Goal: Task Accomplishment & Management: Use online tool/utility

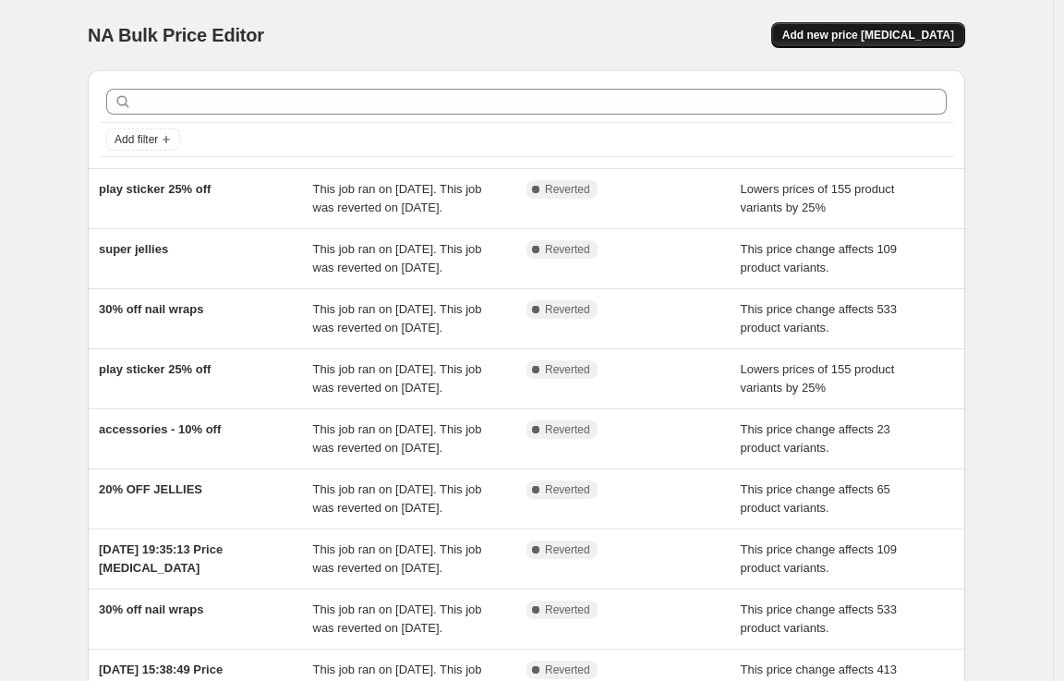
click at [820, 22] on button "Add new price [MEDICAL_DATA]" at bounding box center [868, 35] width 194 height 26
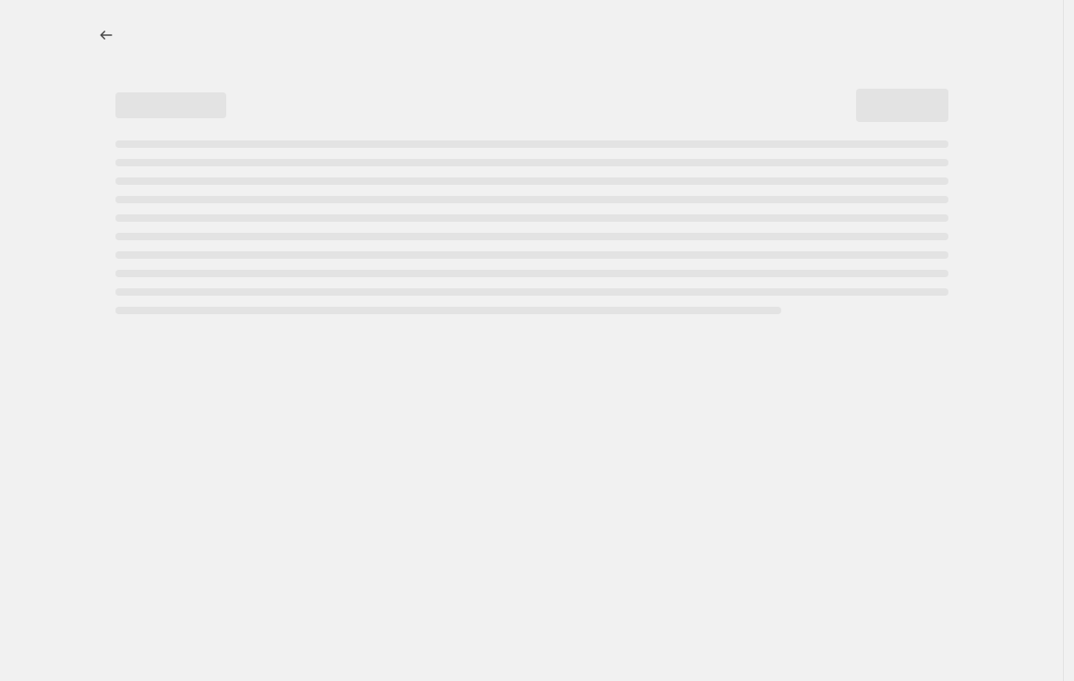
select select "percentage"
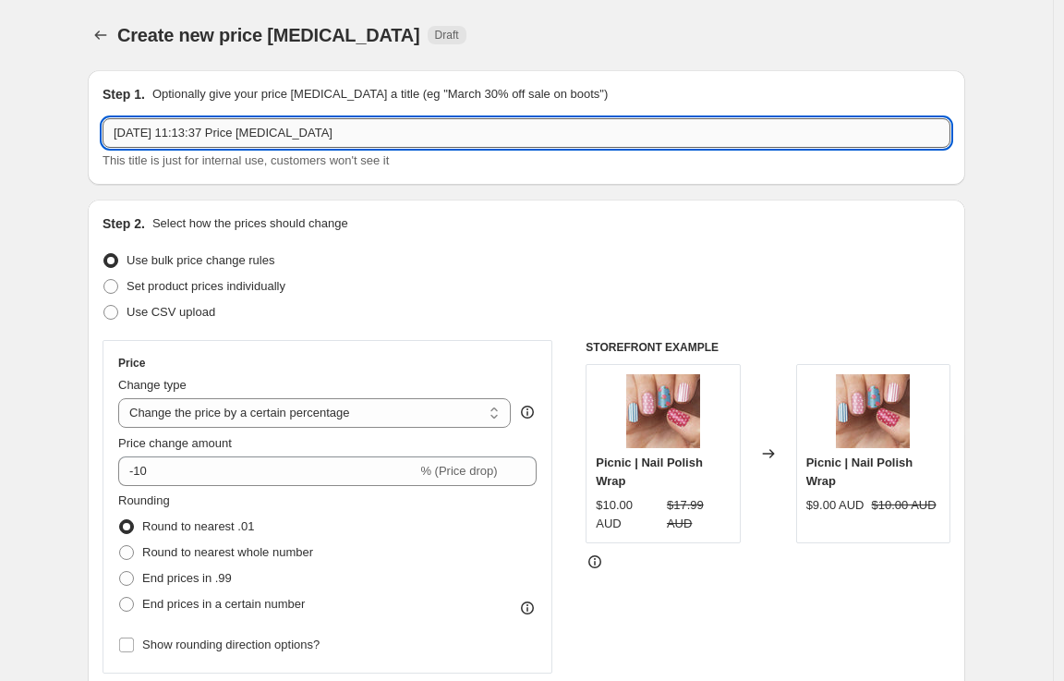
click at [256, 143] on input "[DATE] 11:13:37 Price [MEDICAL_DATA]" at bounding box center [527, 133] width 848 height 30
type input "Week 3: Jellies 30% off"
click at [267, 413] on select "Change the price to a certain amount Change the price by a certain amount Chang…" at bounding box center [314, 413] width 393 height 30
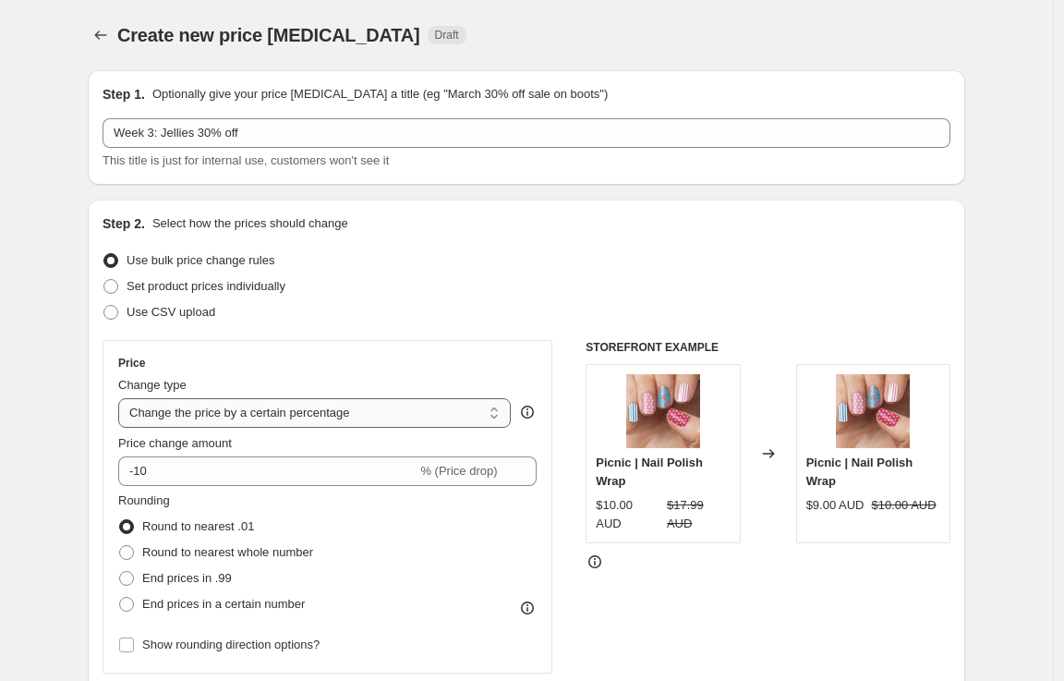
select select "bcap"
click at [123, 398] on select "Change the price to a certain amount Change the price by a certain amount Chang…" at bounding box center [314, 413] width 393 height 30
type input "-12.00"
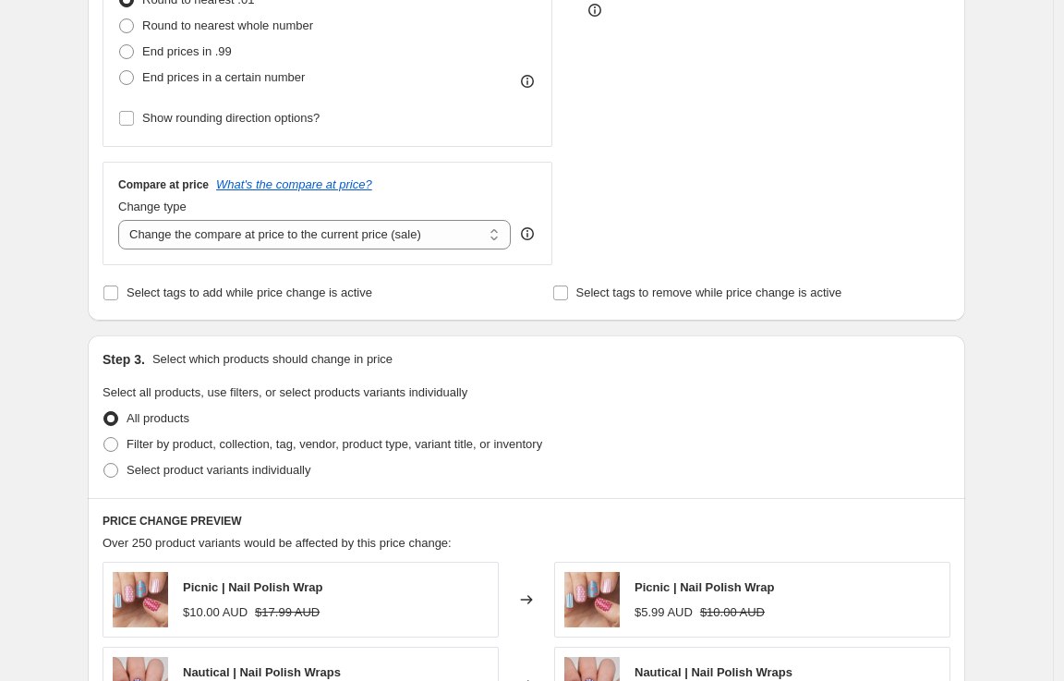
scroll to position [582, 0]
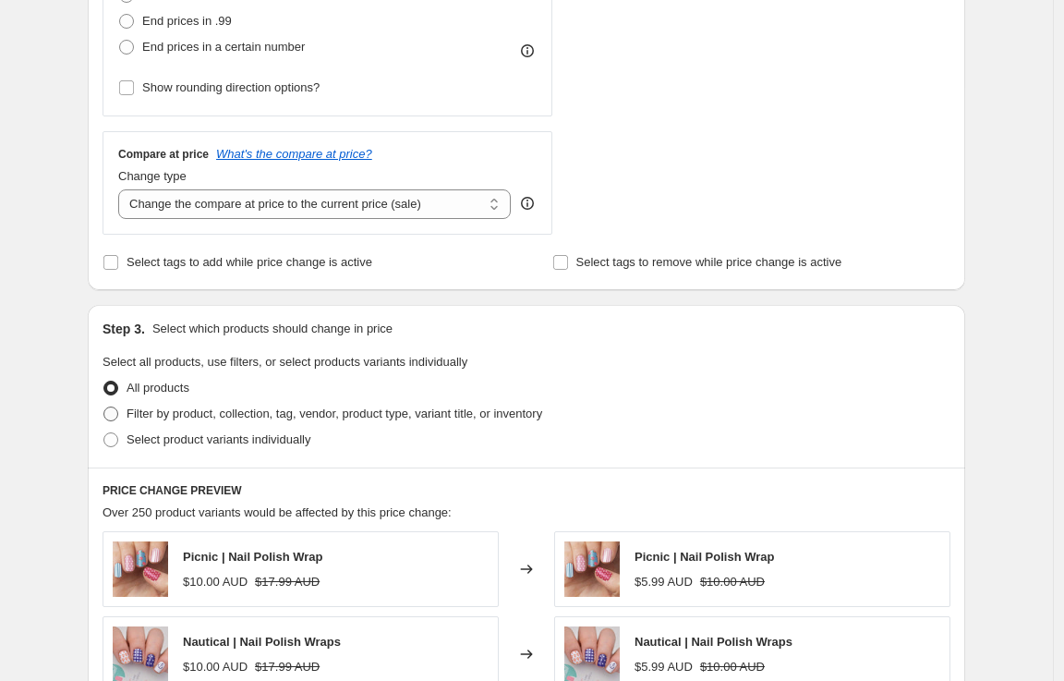
click at [264, 421] on span "Filter by product, collection, tag, vendor, product type, variant title, or inv…" at bounding box center [335, 414] width 416 height 18
click at [104, 407] on input "Filter by product, collection, tag, vendor, product type, variant title, or inv…" at bounding box center [103, 406] width 1 height 1
radio input "true"
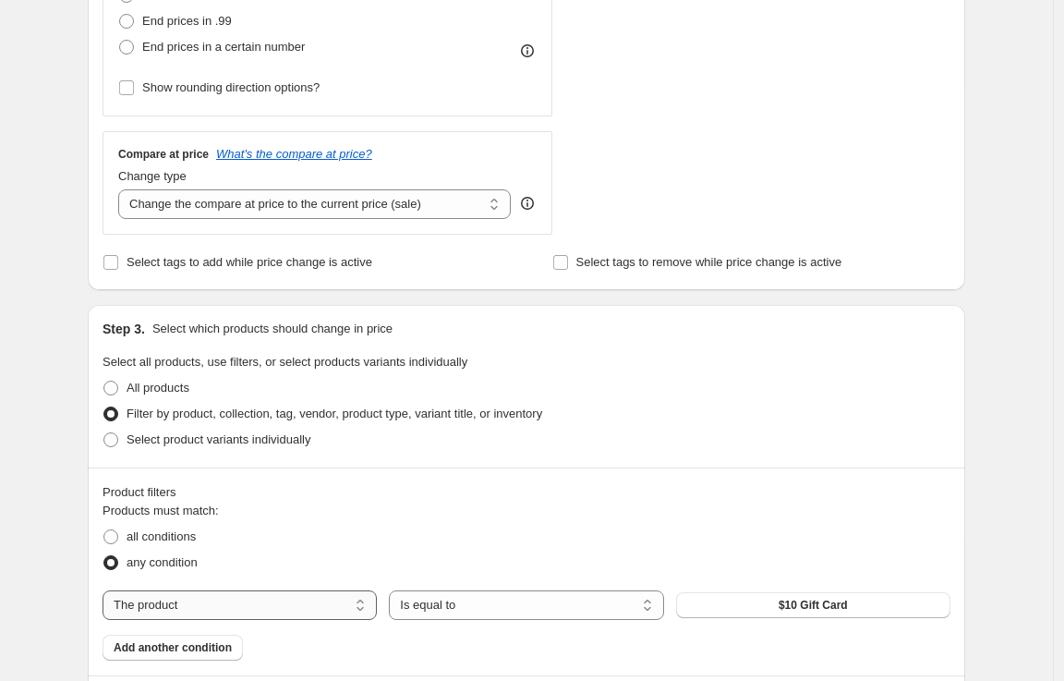
click at [281, 602] on select "The product The product's collection The product's tag The product's vendor The…" at bounding box center [240, 605] width 274 height 30
click at [297, 611] on select "The product The product's collection The product's tag The product's vendor The…" at bounding box center [240, 605] width 274 height 30
select select "collection"
click at [462, 603] on select "Is equal to Is not equal to" at bounding box center [526, 605] width 274 height 30
click at [394, 590] on select "Is equal to Is not equal to" at bounding box center [526, 605] width 274 height 30
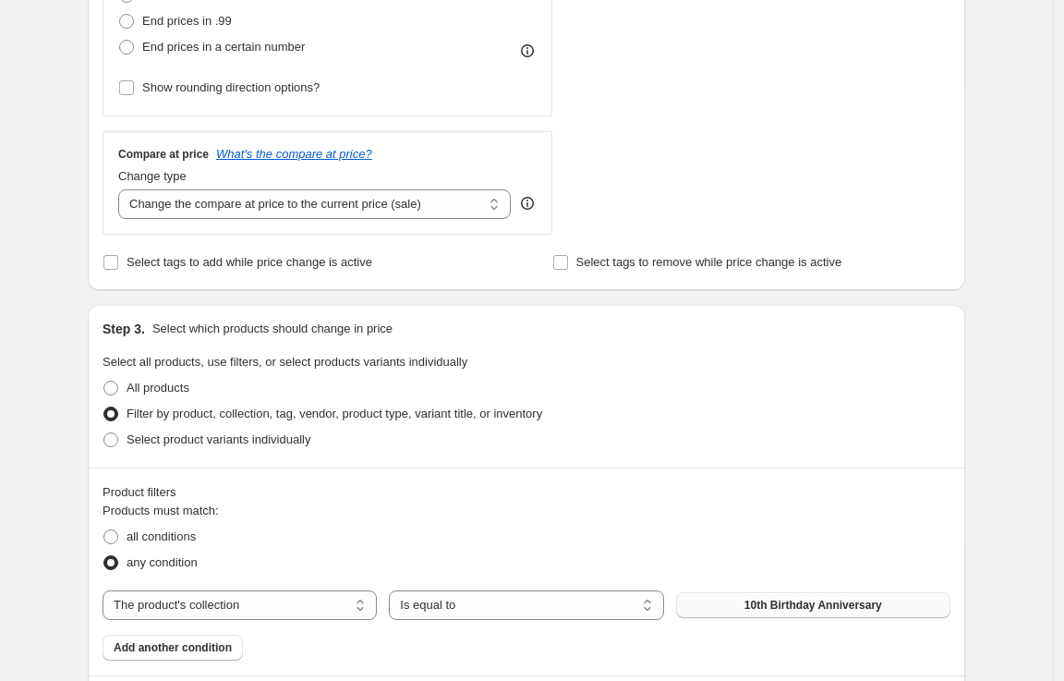
click at [805, 608] on span "10th Birthday Anniversary" at bounding box center [814, 605] width 138 height 15
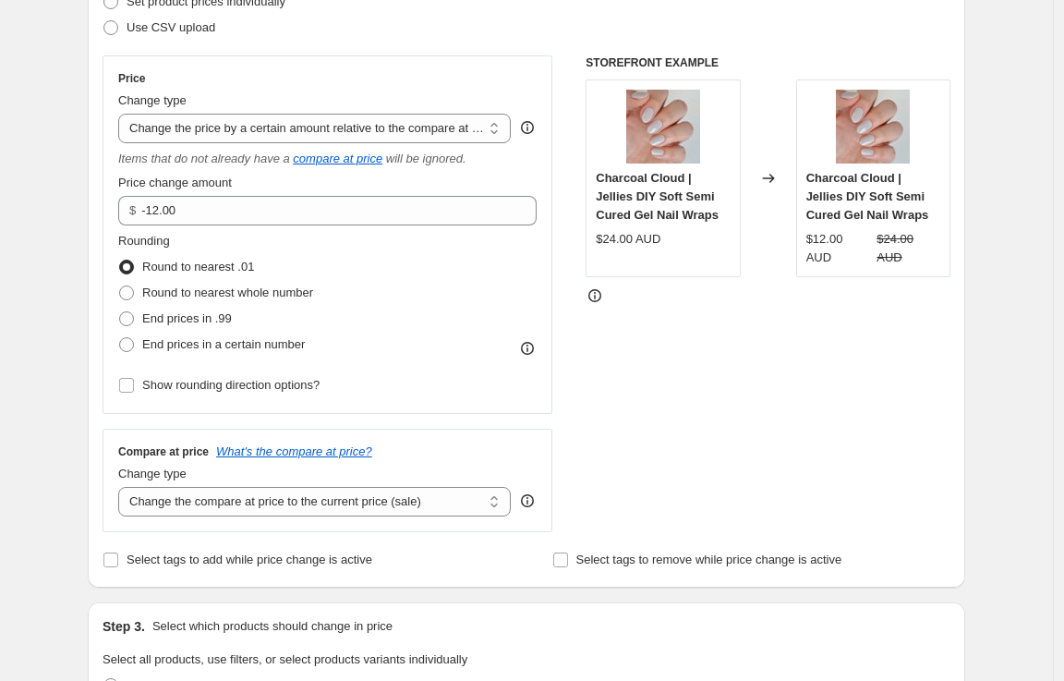
scroll to position [283, 0]
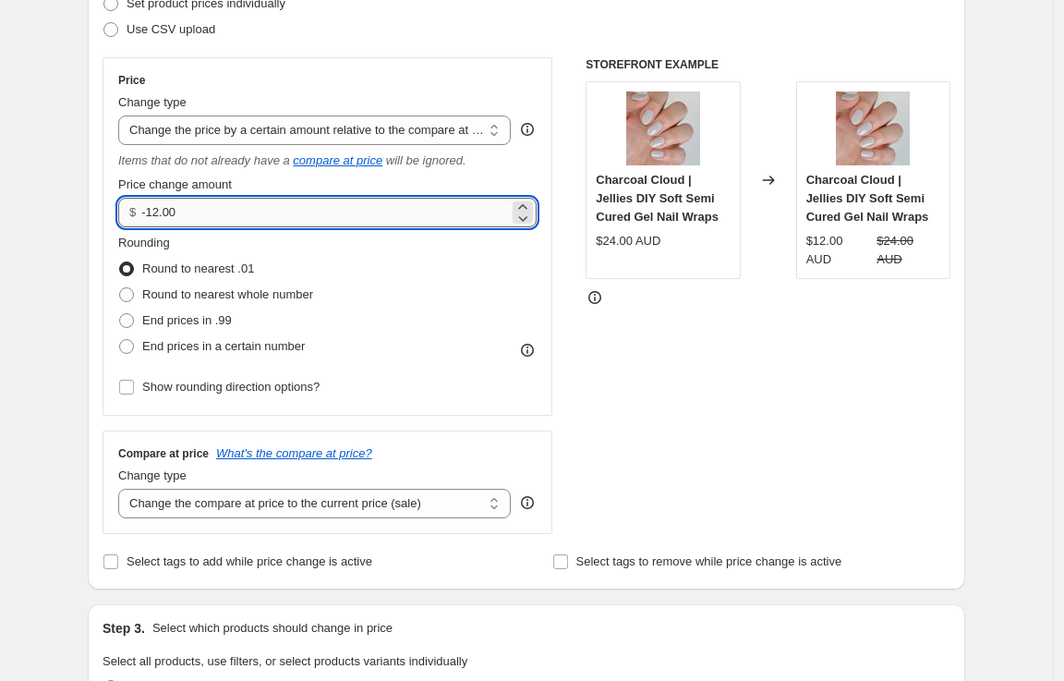
click at [217, 215] on input "-12.00" at bounding box center [324, 213] width 367 height 30
click at [228, 127] on select "Change the price to a certain amount Change the price by a certain amount Chang…" at bounding box center [314, 130] width 393 height 30
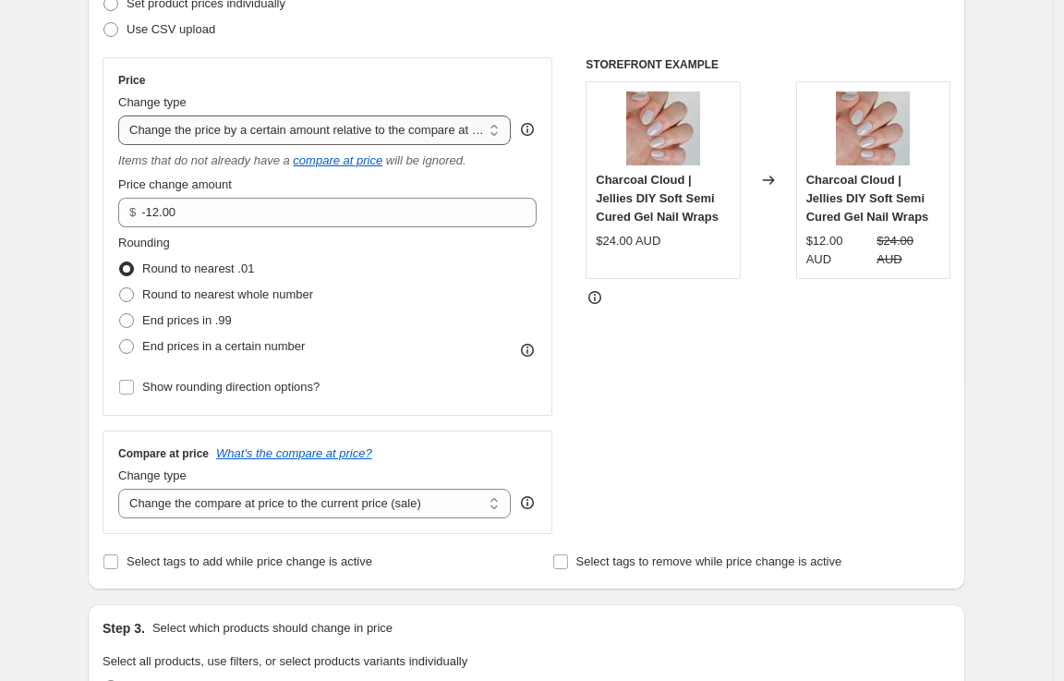
select select "pcap"
click at [123, 115] on select "Change the price to a certain amount Change the price by a certain amount Chang…" at bounding box center [314, 130] width 393 height 30
type input "-20"
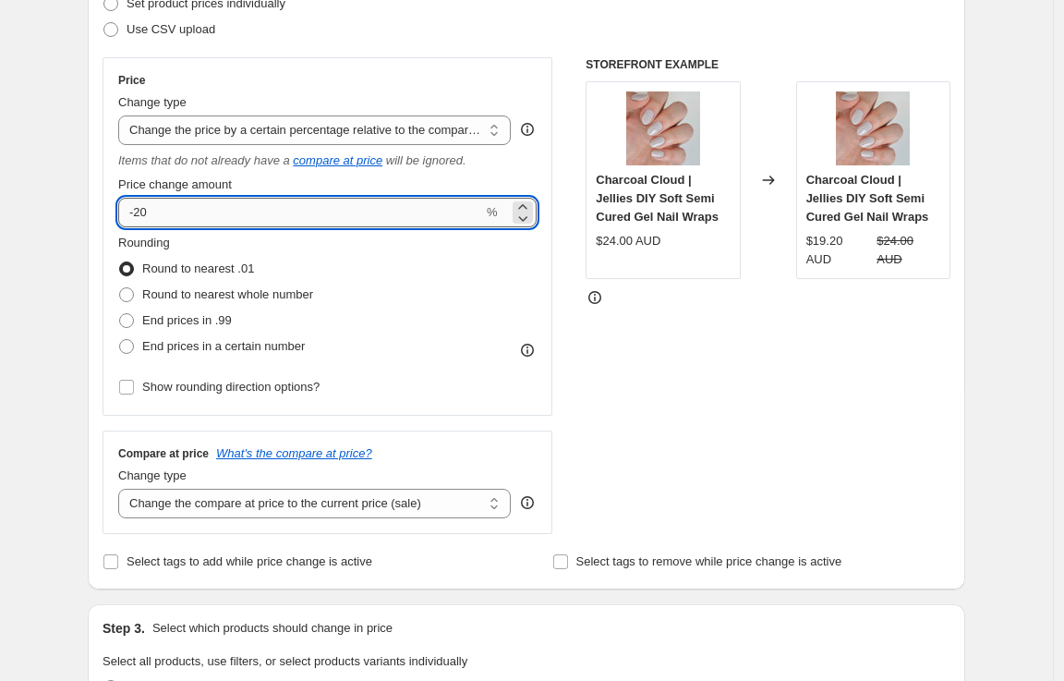
click at [228, 205] on input "-20" at bounding box center [300, 213] width 365 height 30
type input "-30"
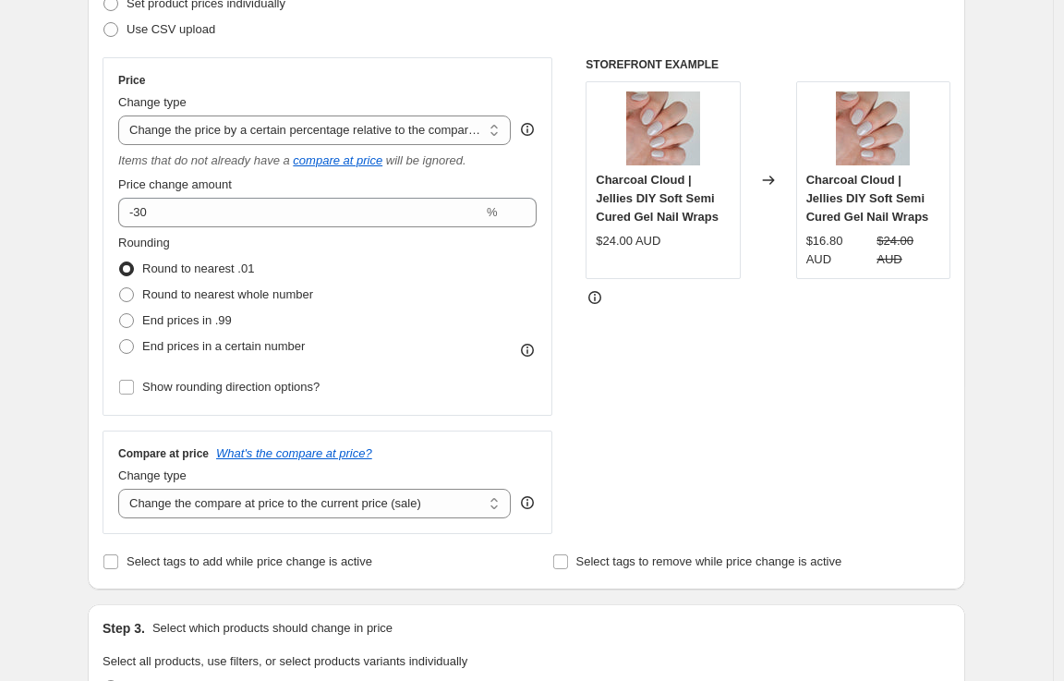
click at [774, 180] on icon at bounding box center [768, 180] width 18 height 18
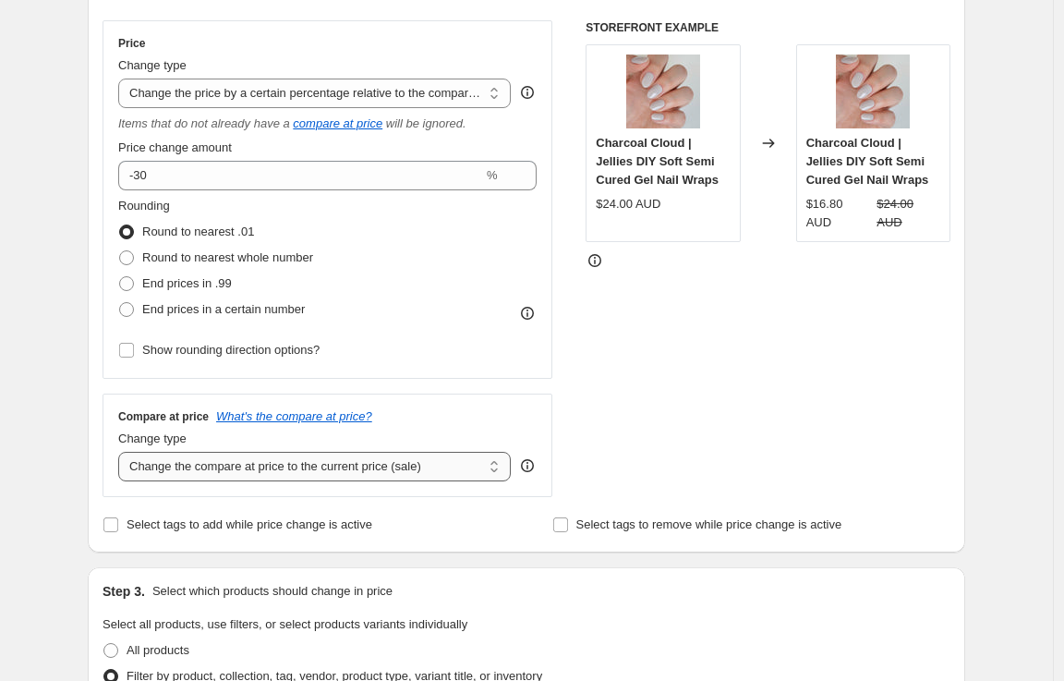
scroll to position [351, 0]
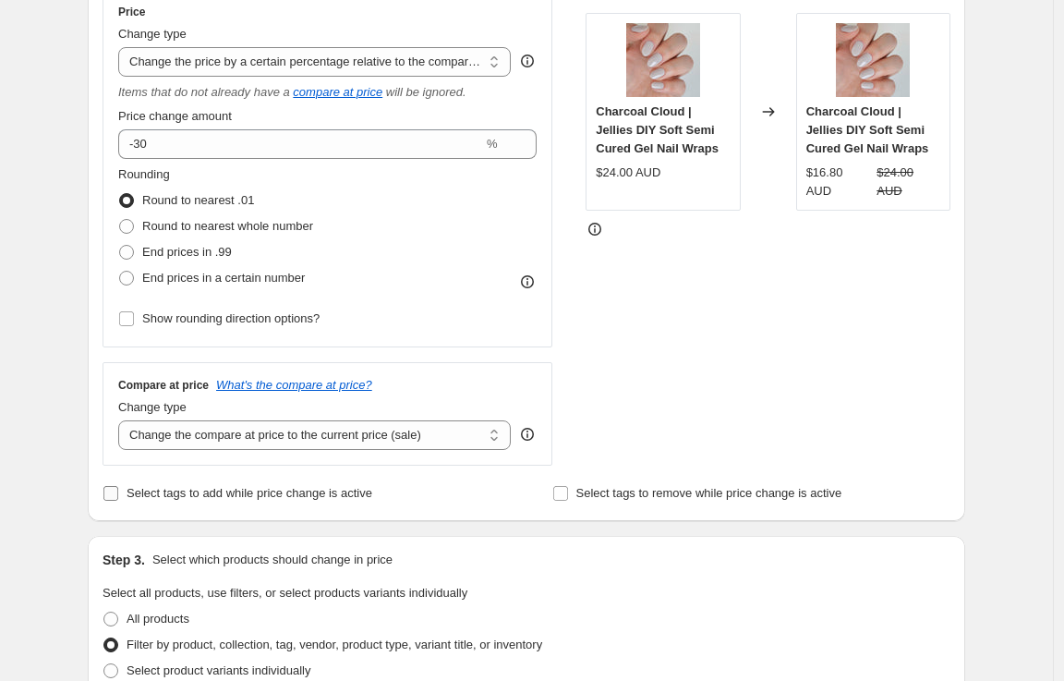
click at [278, 494] on span "Select tags to add while price change is active" at bounding box center [250, 493] width 246 height 14
click at [118, 494] on input "Select tags to add while price change is active" at bounding box center [110, 493] width 15 height 15
checkbox input "true"
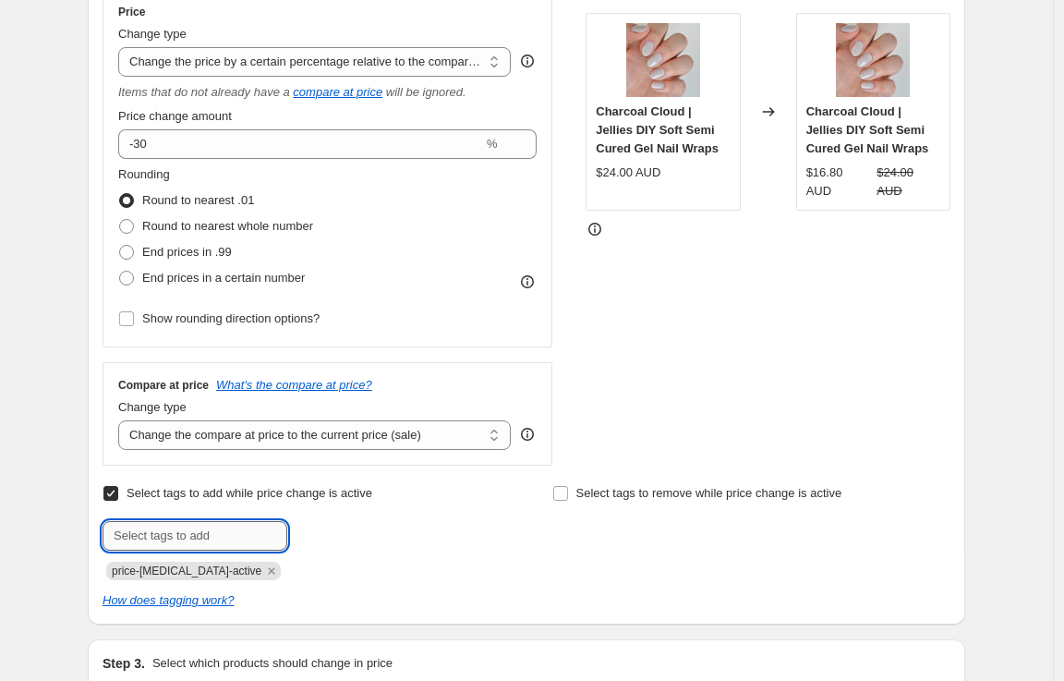
click at [255, 529] on input "text" at bounding box center [195, 536] width 185 height 30
click at [498, 512] on div "Select tags to add while price change is active Submit price-change-job-active" at bounding box center [302, 530] width 398 height 100
click at [207, 572] on span "price-change-job-active" at bounding box center [187, 570] width 150 height 13
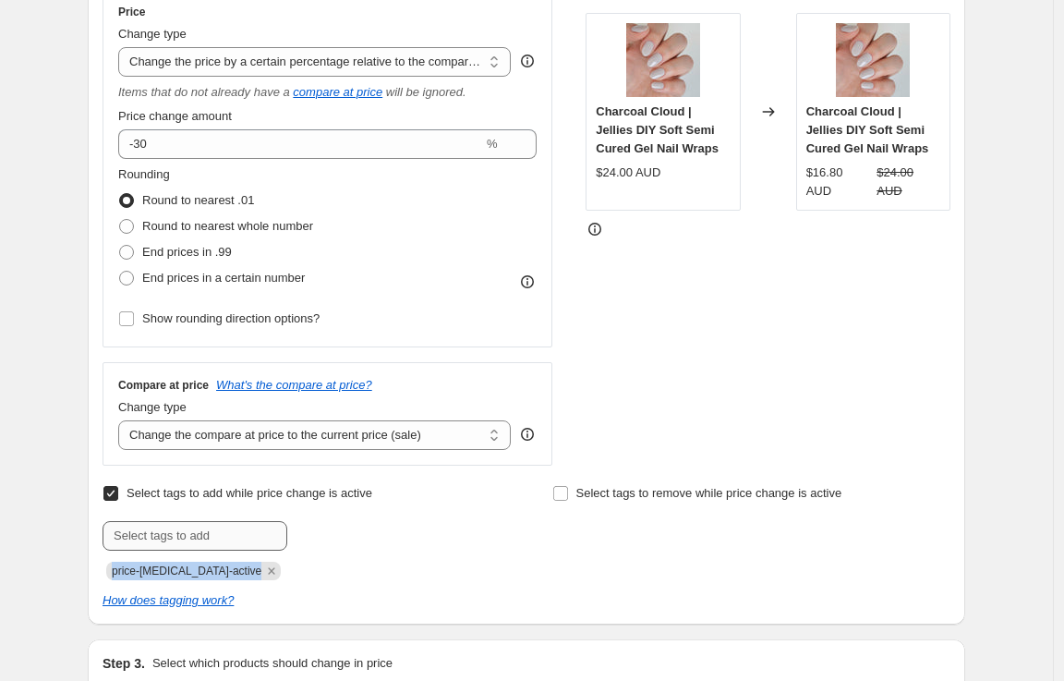
copy span "price-change-job-active"
click at [211, 538] on input "text" at bounding box center [195, 536] width 185 height 30
paste input "price-change-job-active"
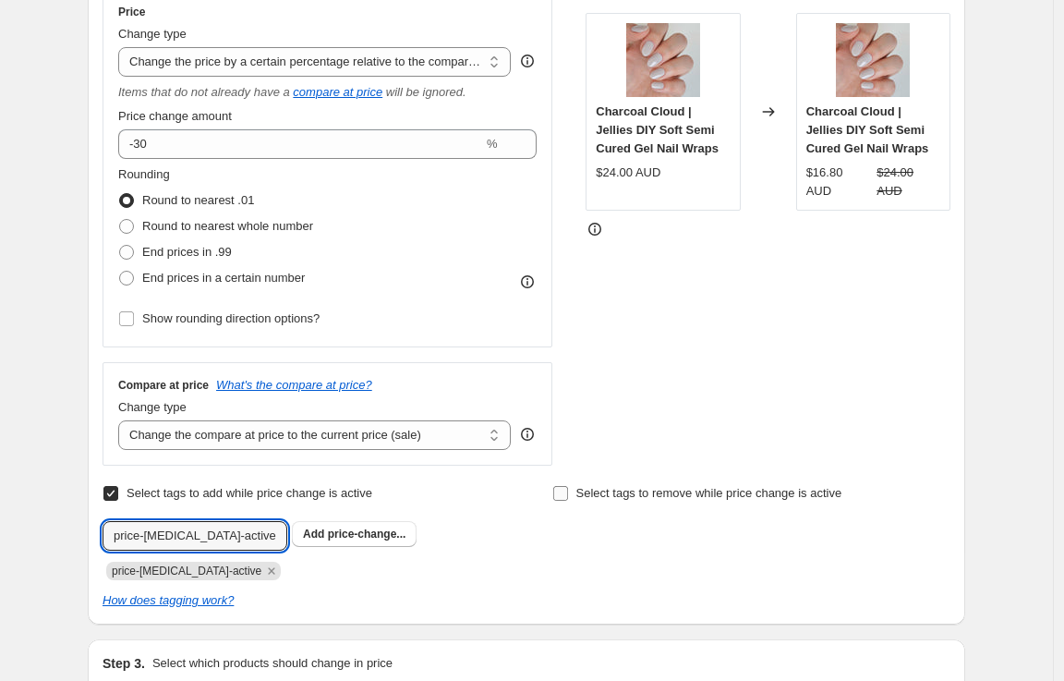
type input "price-change-job-active"
click at [682, 495] on span "Select tags to remove while price change is active" at bounding box center [709, 493] width 266 height 14
click at [568, 495] on input "Select tags to remove while price change is active" at bounding box center [560, 493] width 15 height 15
checkbox input "true"
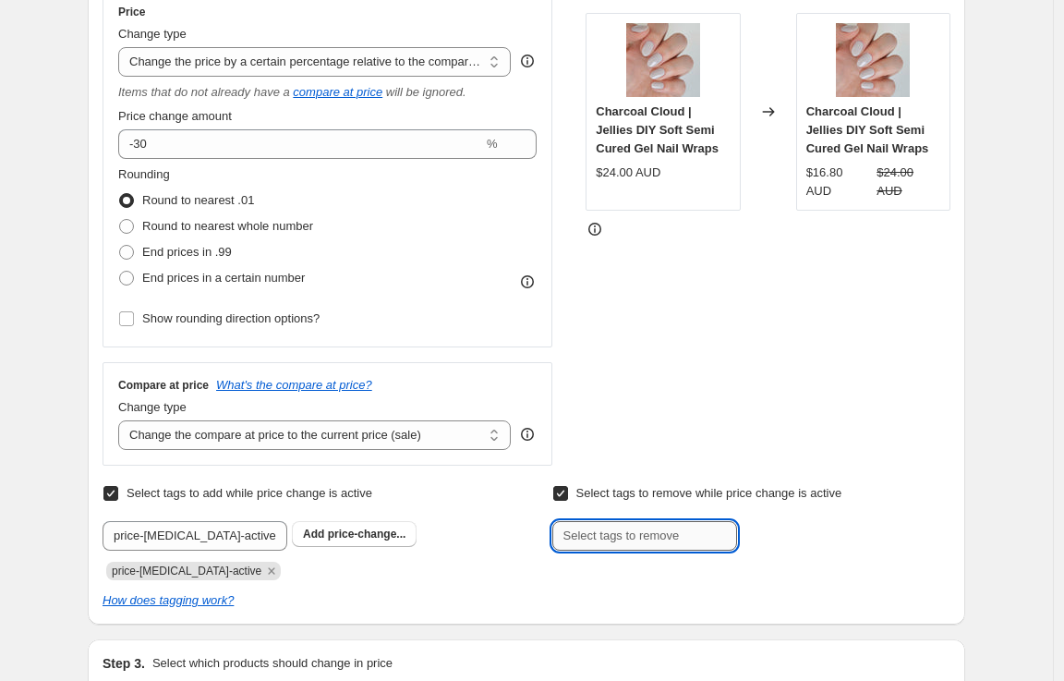
click at [635, 539] on input "text" at bounding box center [644, 536] width 185 height 30
paste input "price-change-job-active"
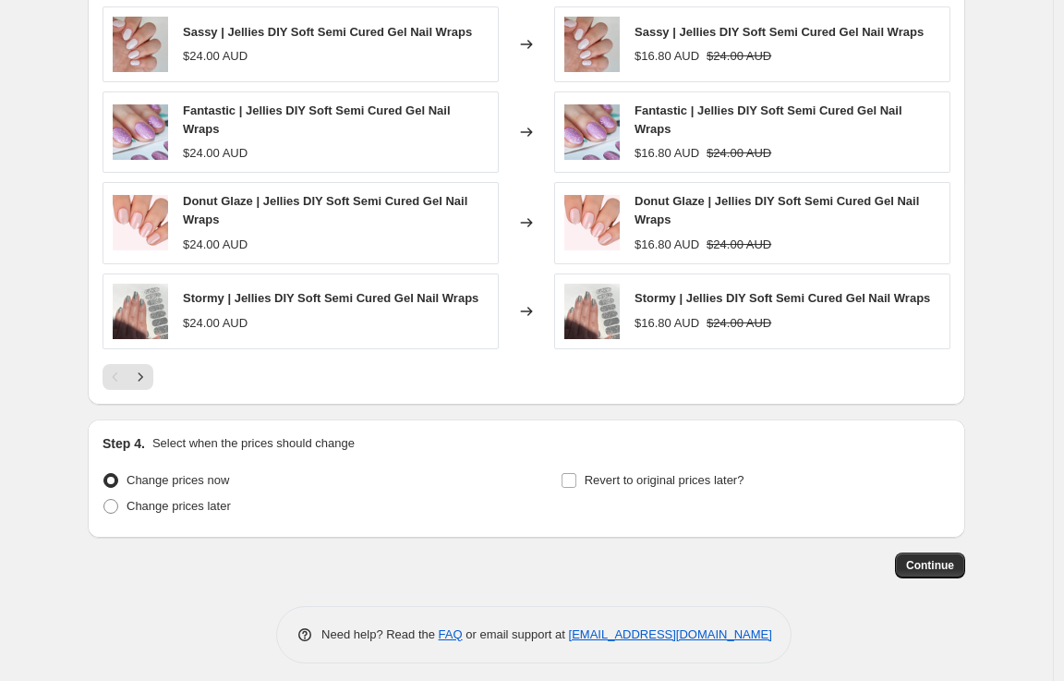
scroll to position [1519, 0]
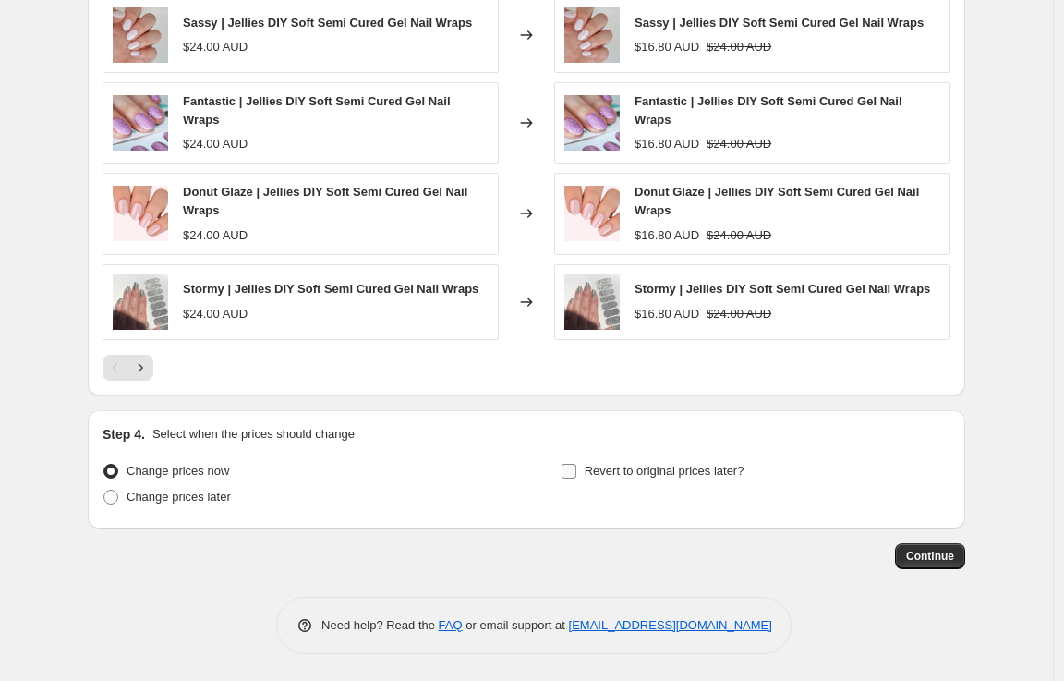
type input "price-change-job-active"
click at [588, 478] on label "Revert to original prices later?" at bounding box center [653, 471] width 184 height 26
click at [576, 478] on input "Revert to original prices later?" at bounding box center [569, 471] width 15 height 15
checkbox input "true"
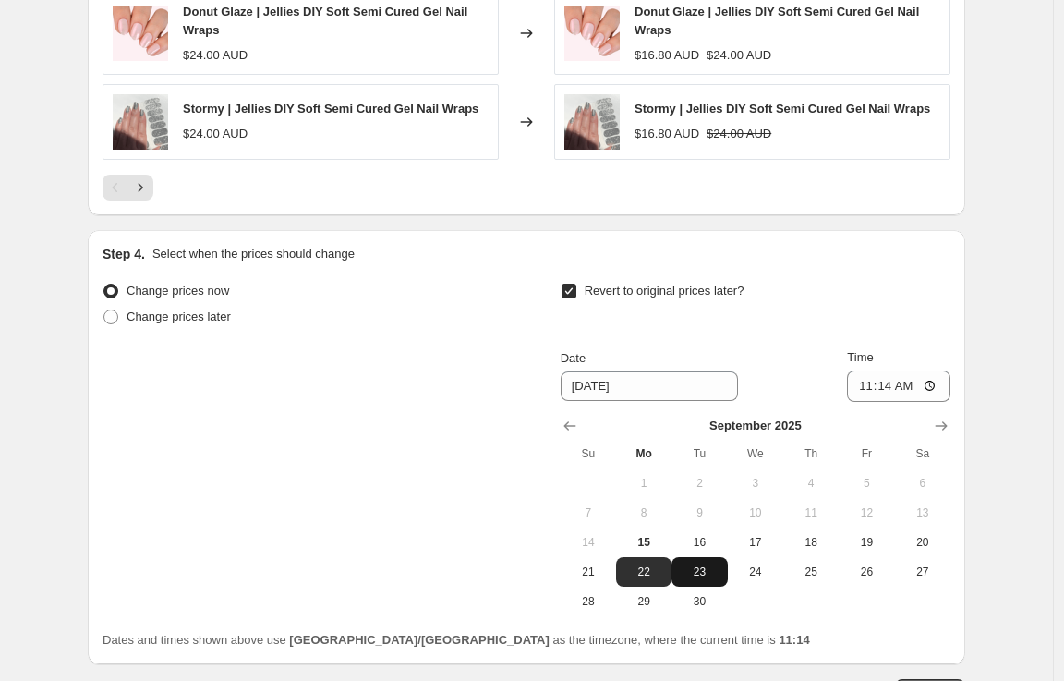
scroll to position [1699, 0]
click at [597, 572] on span "21" at bounding box center [588, 571] width 41 height 15
type input "9/21/2025"
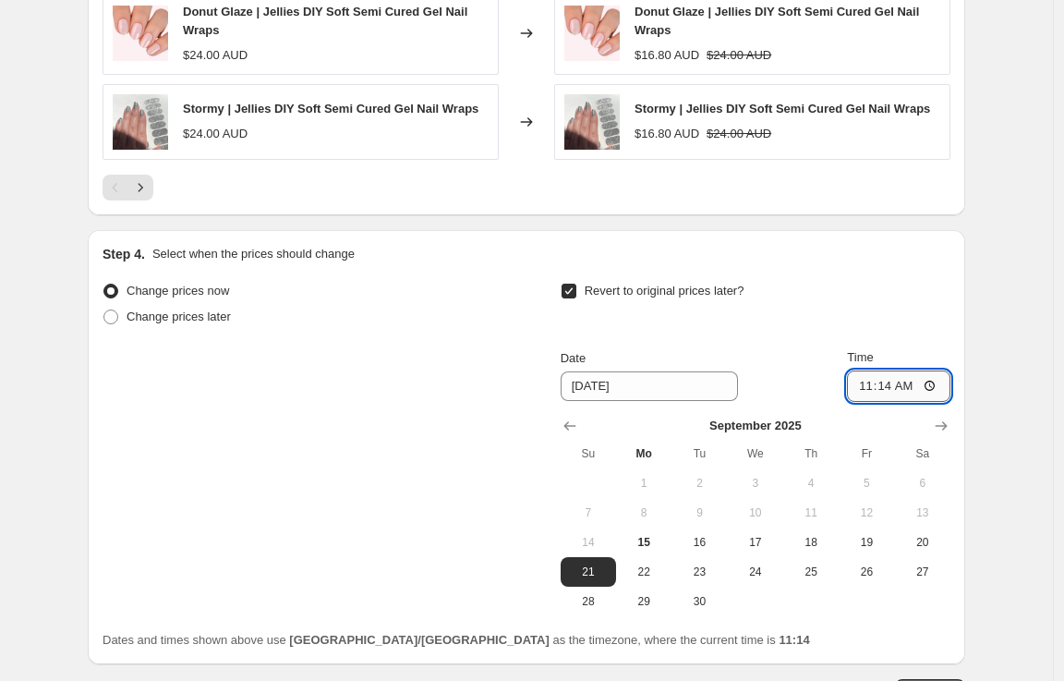
click at [895, 387] on input "11:14" at bounding box center [898, 385] width 103 height 31
click at [879, 383] on input "11:14" at bounding box center [898, 385] width 103 height 31
type input "11:59"
click at [612, 342] on div "Revert to original prices later? Date 9/21/2025 Time 11:59 September 2025 Su Mo…" at bounding box center [756, 447] width 390 height 338
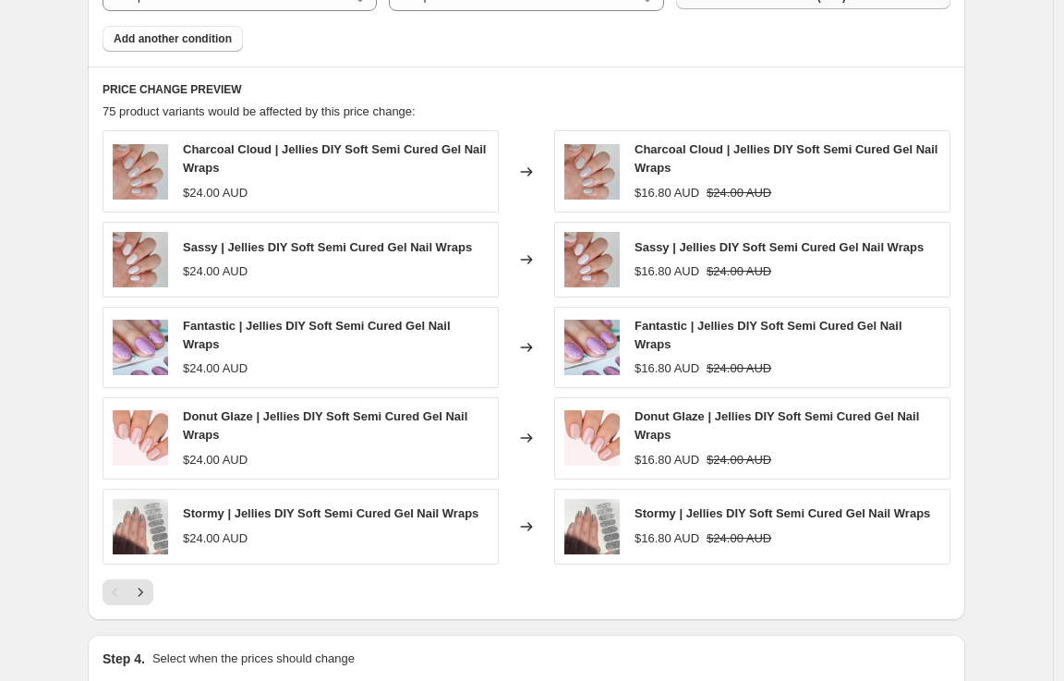
scroll to position [1295, 0]
click at [150, 594] on icon "Next" at bounding box center [140, 591] width 18 height 18
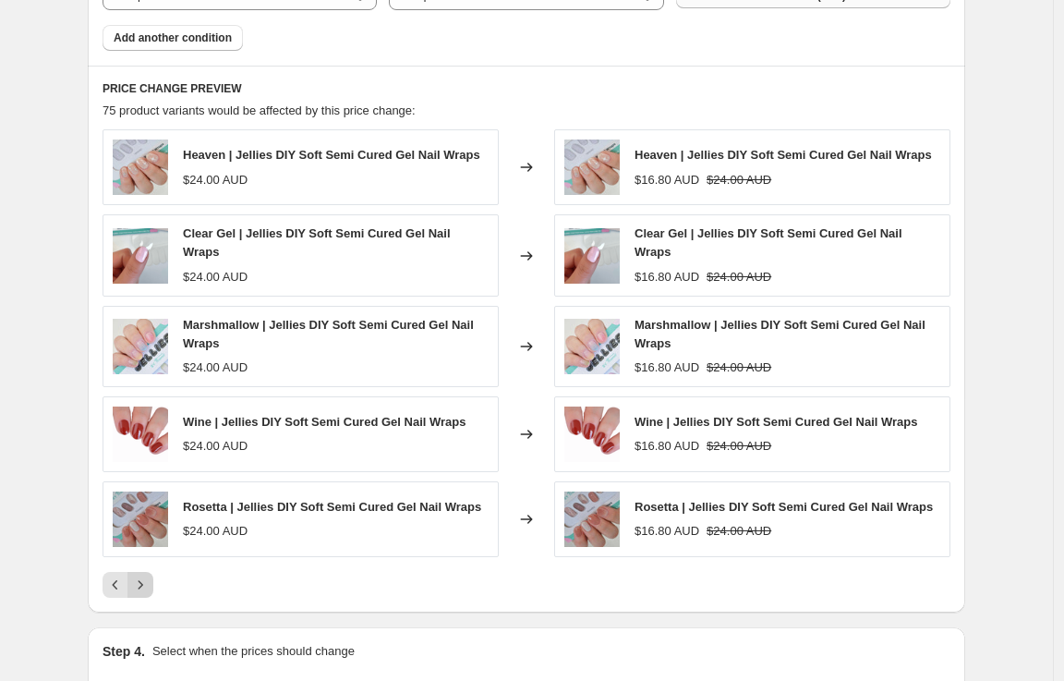
click at [151, 594] on button "Next" at bounding box center [140, 585] width 26 height 26
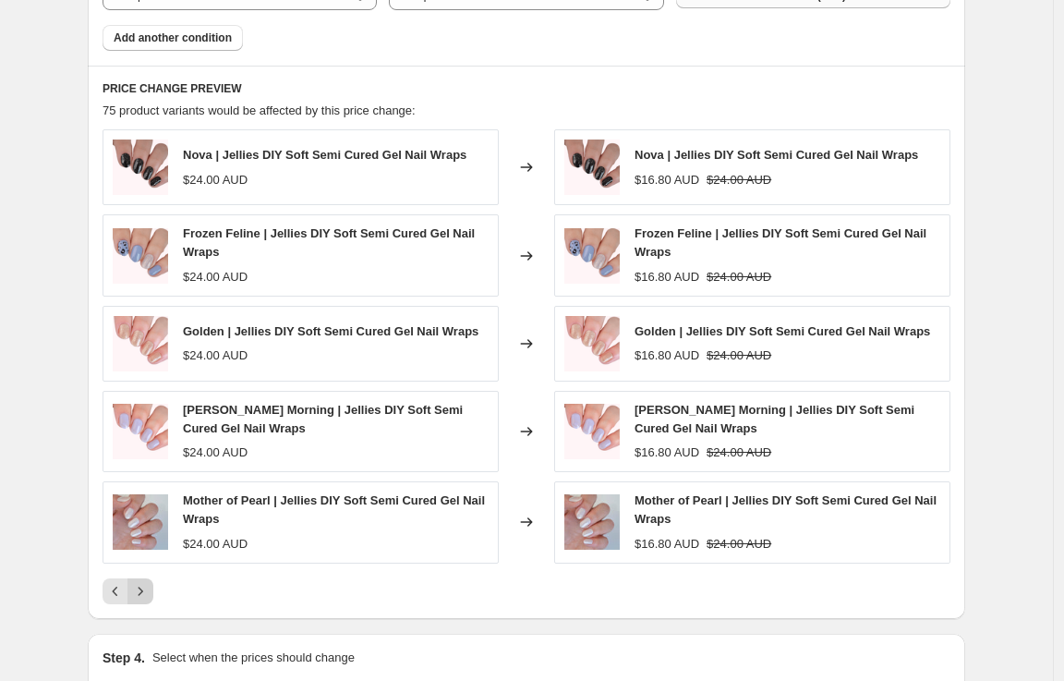
click at [150, 594] on icon "Next" at bounding box center [140, 591] width 18 height 18
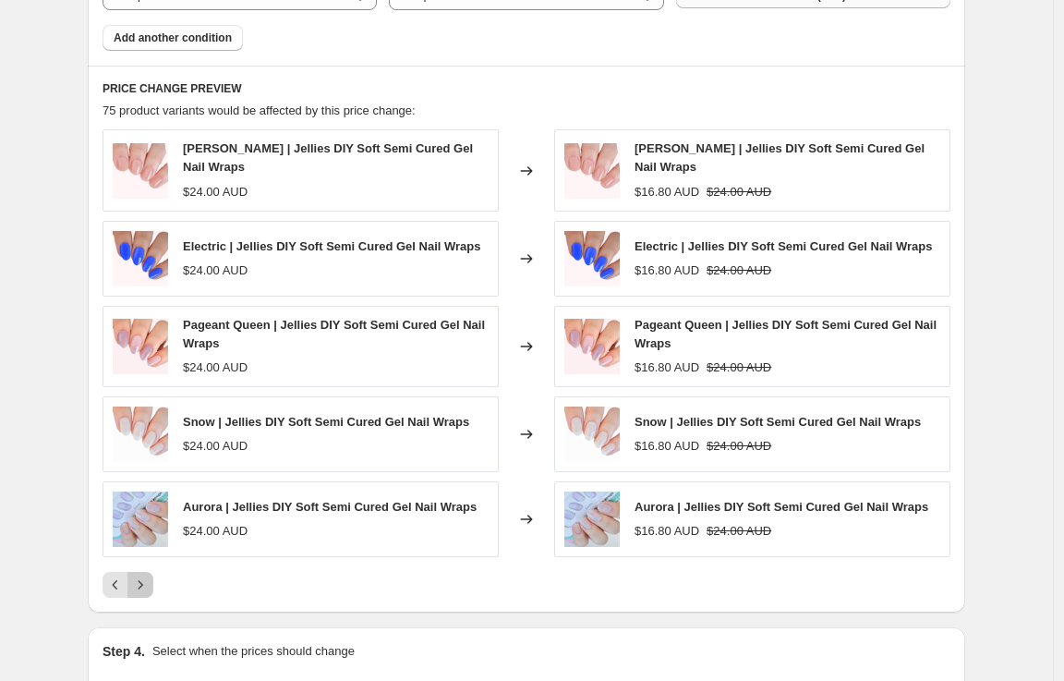
click at [151, 594] on button "Next" at bounding box center [140, 585] width 26 height 26
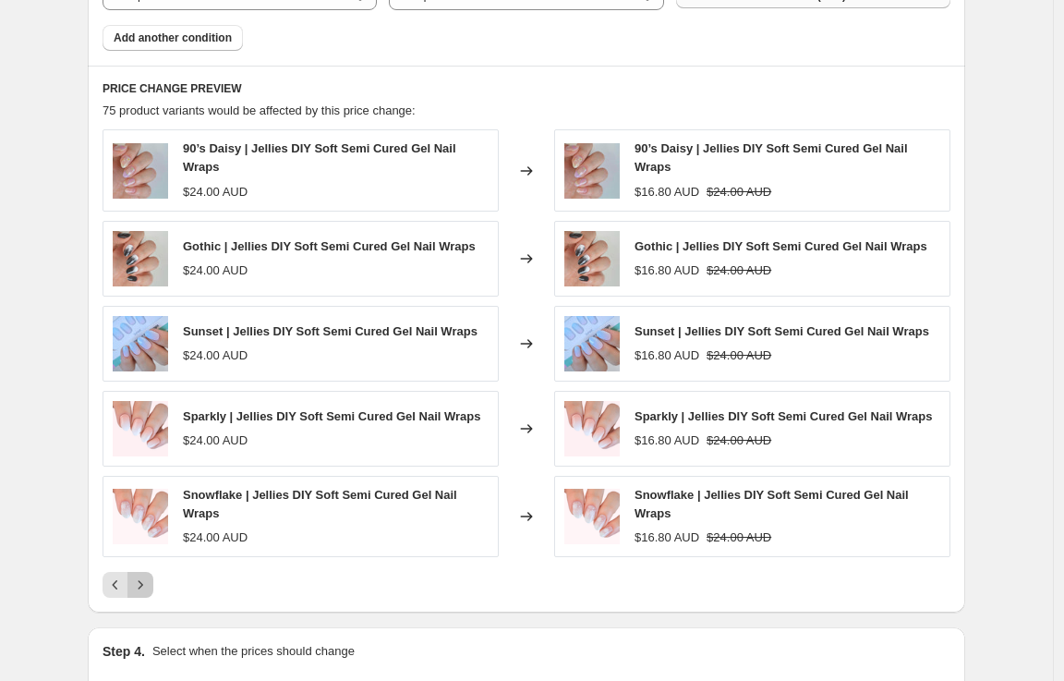
click at [151, 594] on button "Next" at bounding box center [140, 585] width 26 height 26
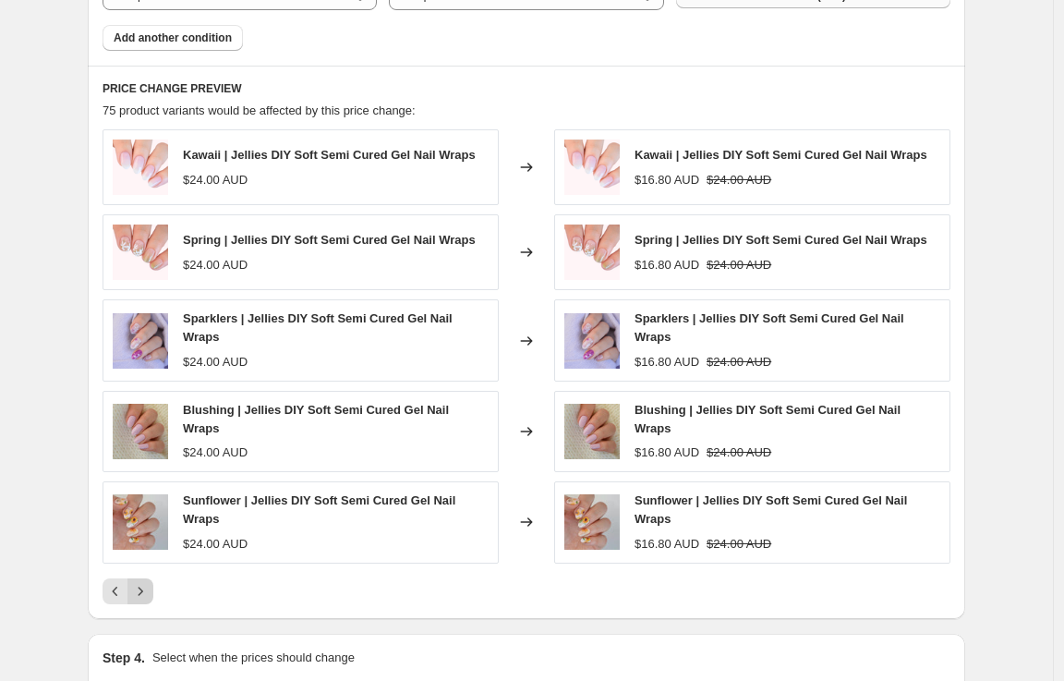
click at [150, 594] on icon "Next" at bounding box center [140, 591] width 18 height 18
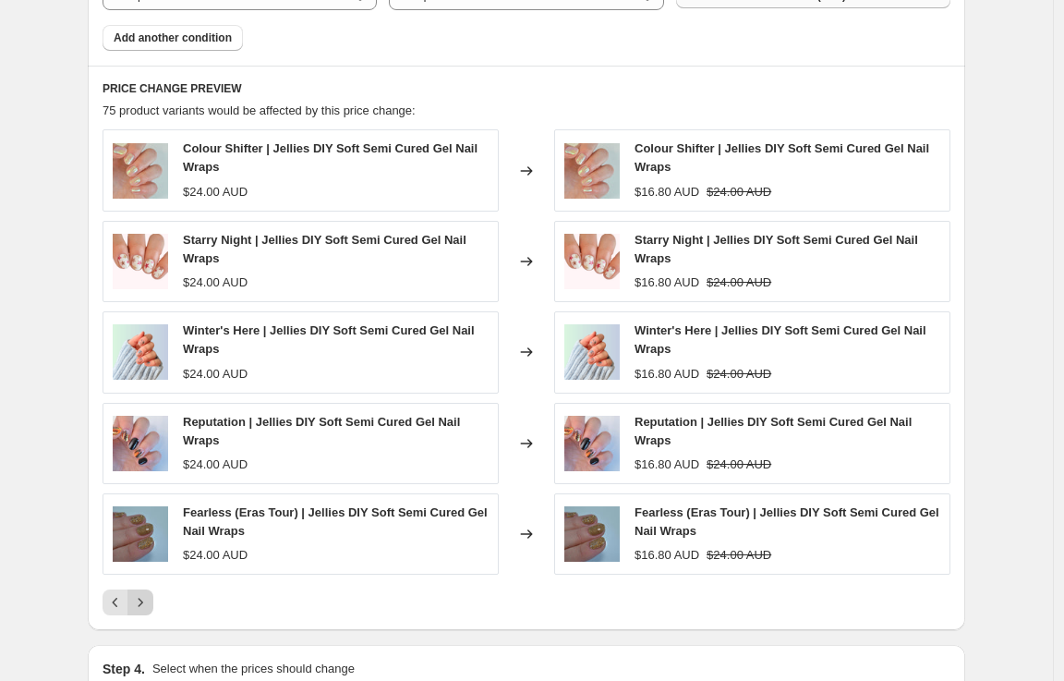
click at [150, 594] on icon "Next" at bounding box center [140, 602] width 18 height 18
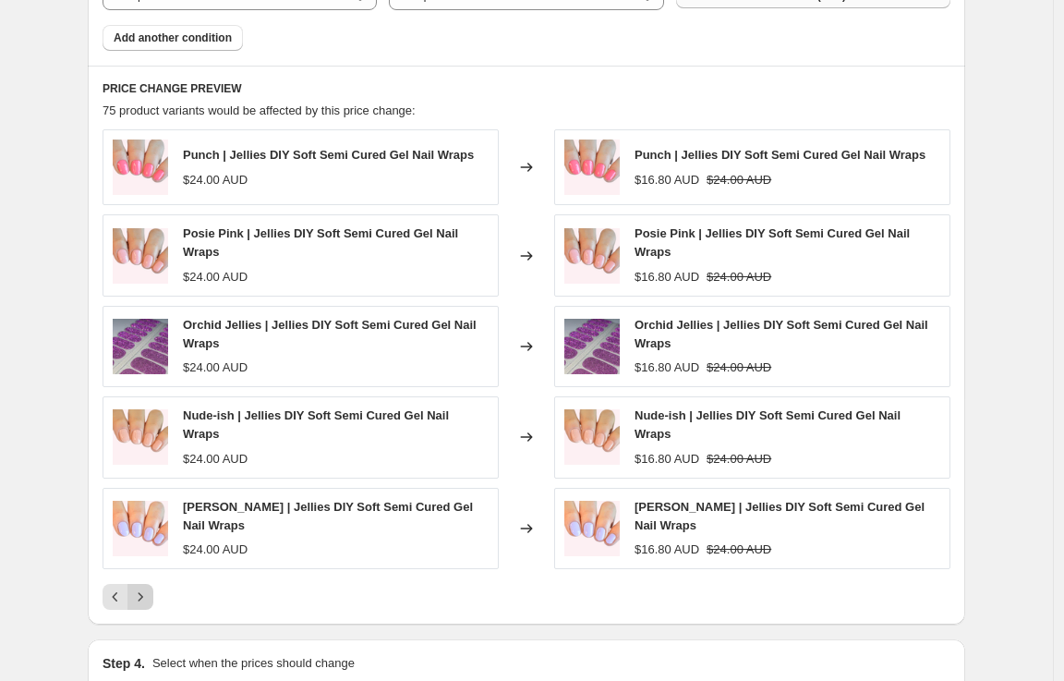
click at [150, 594] on icon "Next" at bounding box center [140, 597] width 18 height 18
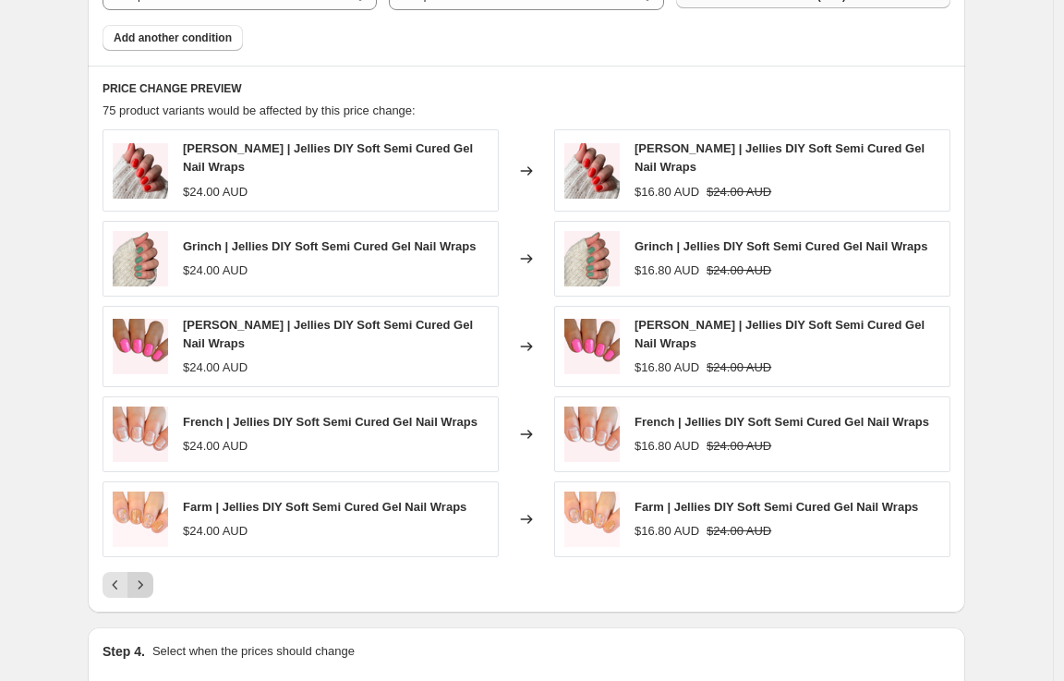
click at [151, 594] on div "PRICE CHANGE PREVIEW 75 product variants would be affected by this price change…" at bounding box center [527, 339] width 878 height 547
click at [148, 580] on icon "Next" at bounding box center [140, 585] width 18 height 18
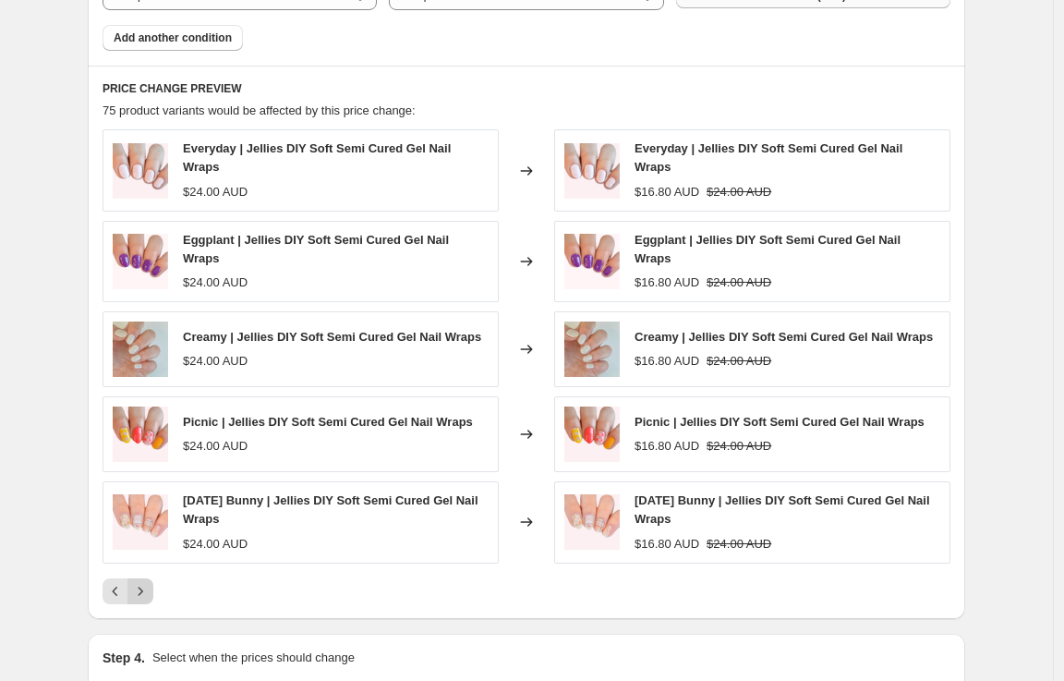
click at [147, 579] on button "Next" at bounding box center [140, 591] width 26 height 26
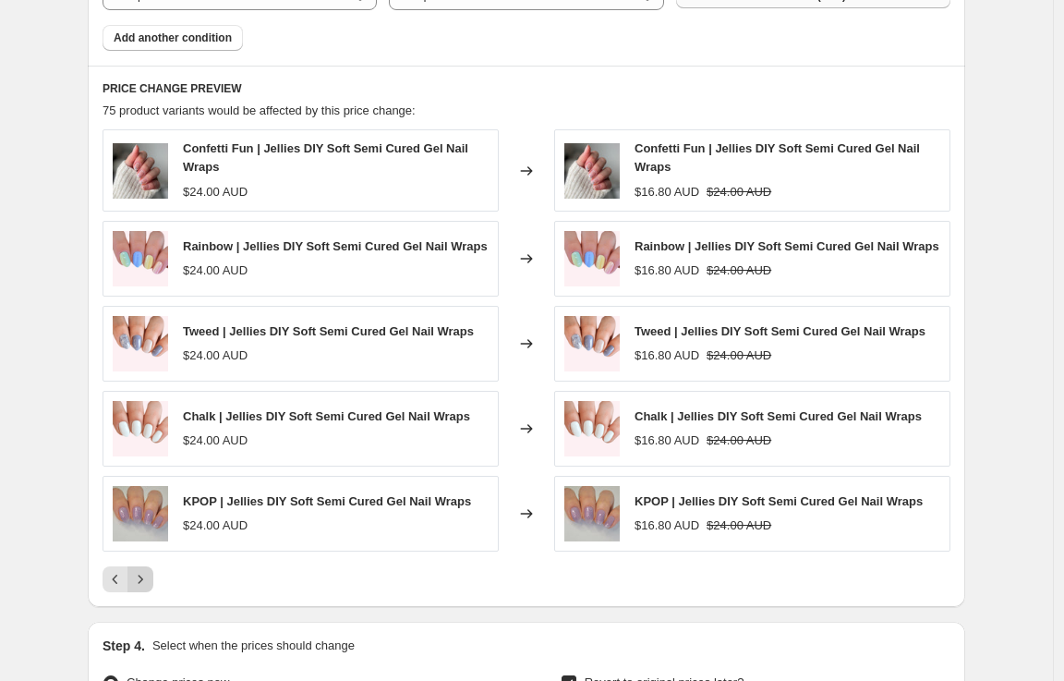
click at [147, 579] on icon "Next" at bounding box center [140, 579] width 18 height 18
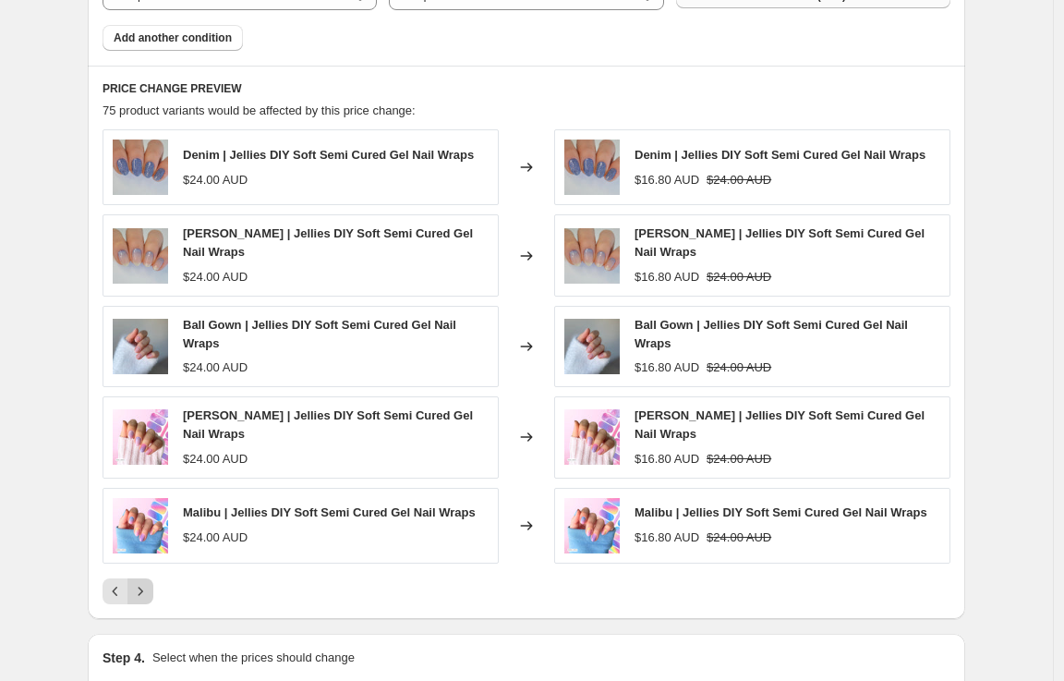
click at [147, 582] on icon "Next" at bounding box center [140, 591] width 18 height 18
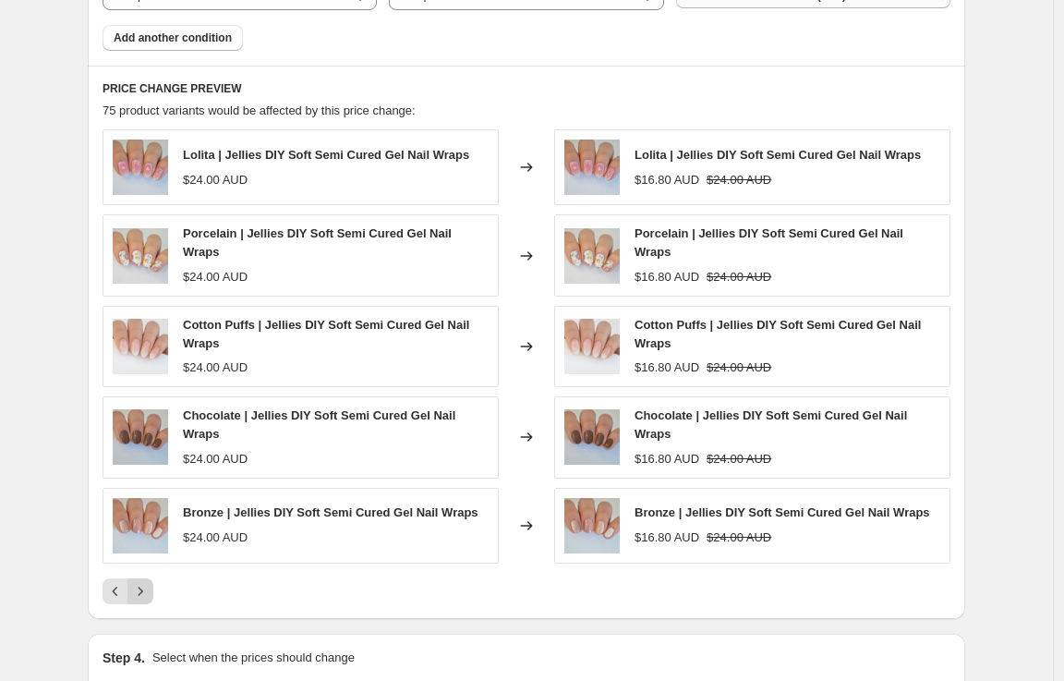
click at [147, 579] on button "Next" at bounding box center [140, 591] width 26 height 26
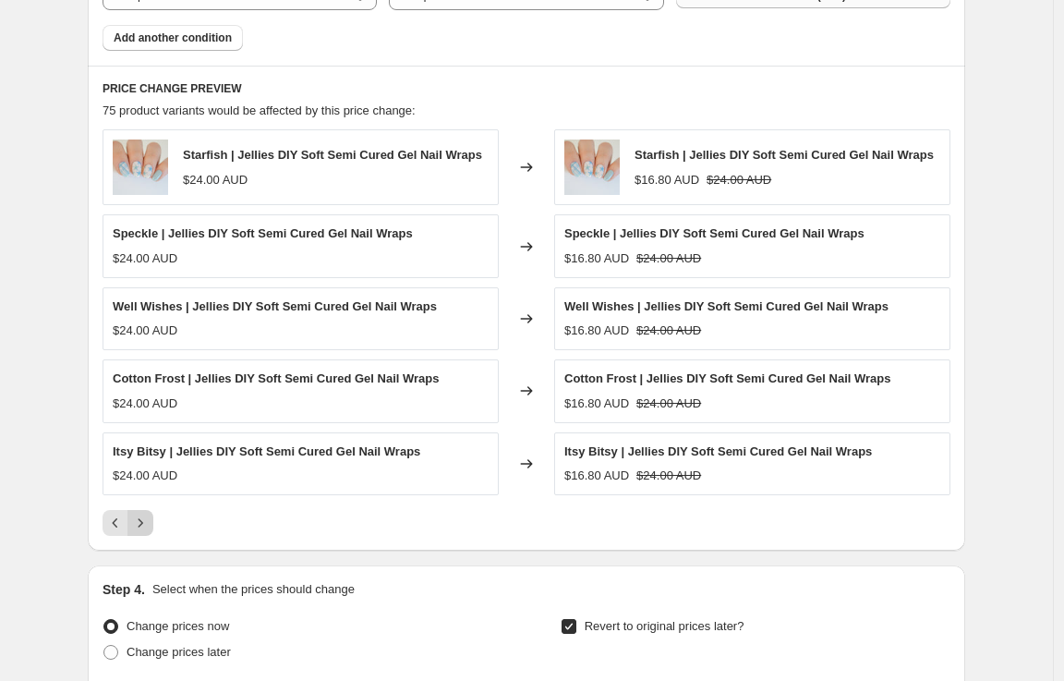
click at [144, 540] on div "PRICE CHANGE PREVIEW 75 product variants would be affected by this price change…" at bounding box center [527, 308] width 878 height 485
click at [145, 527] on icon "Next" at bounding box center [140, 523] width 18 height 18
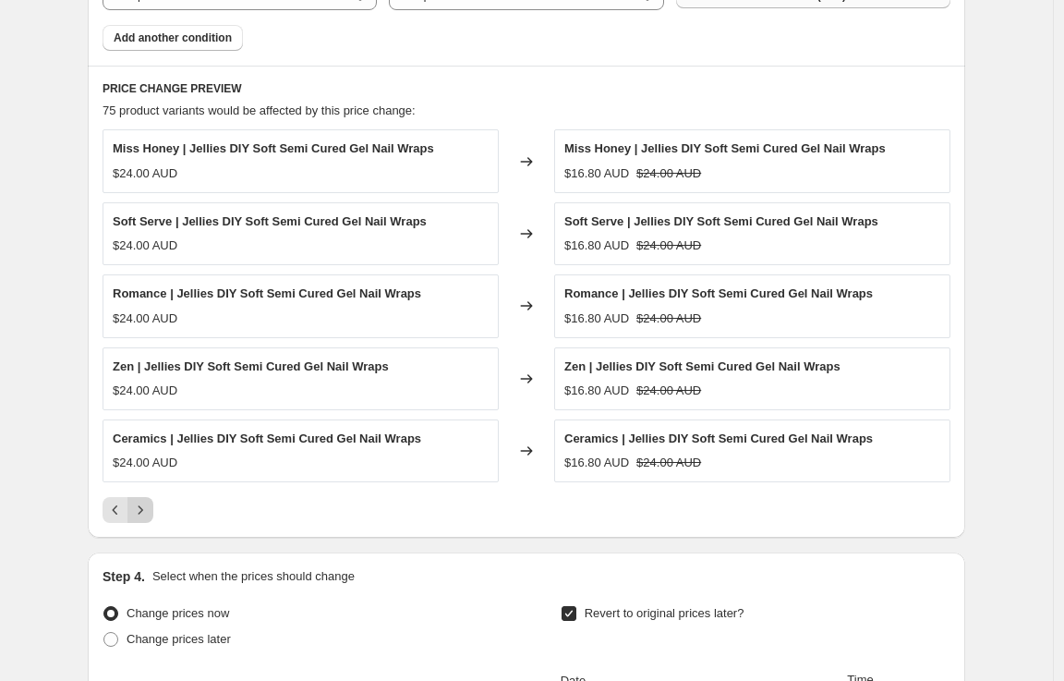
click at [145, 527] on div "PRICE CHANGE PREVIEW 75 product variants would be affected by this price change…" at bounding box center [527, 302] width 878 height 472
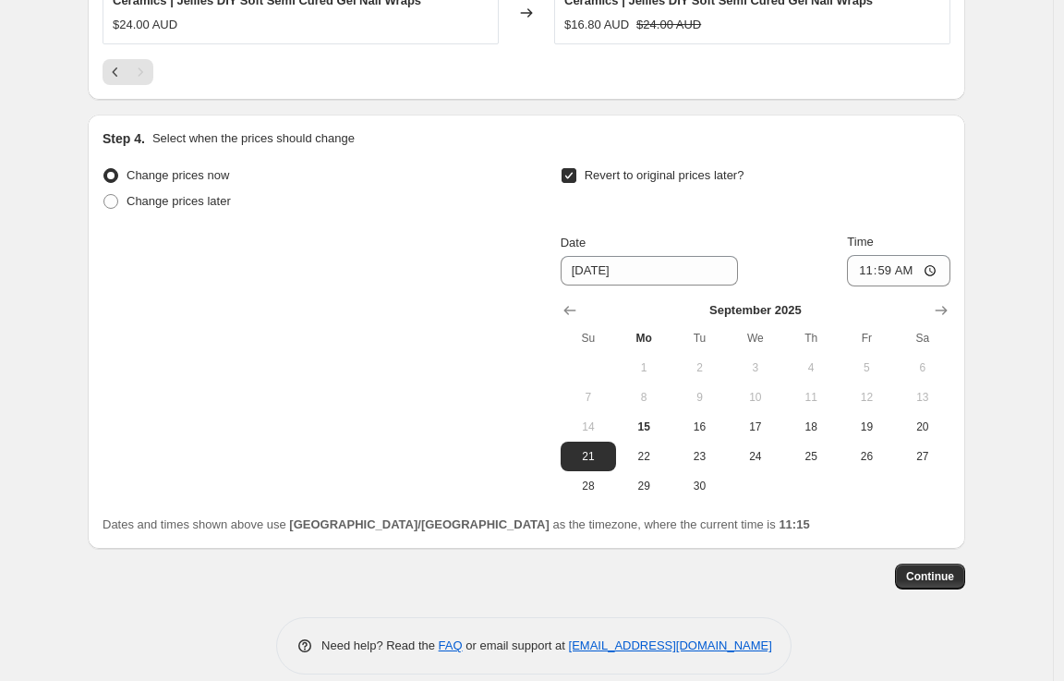
scroll to position [1754, 0]
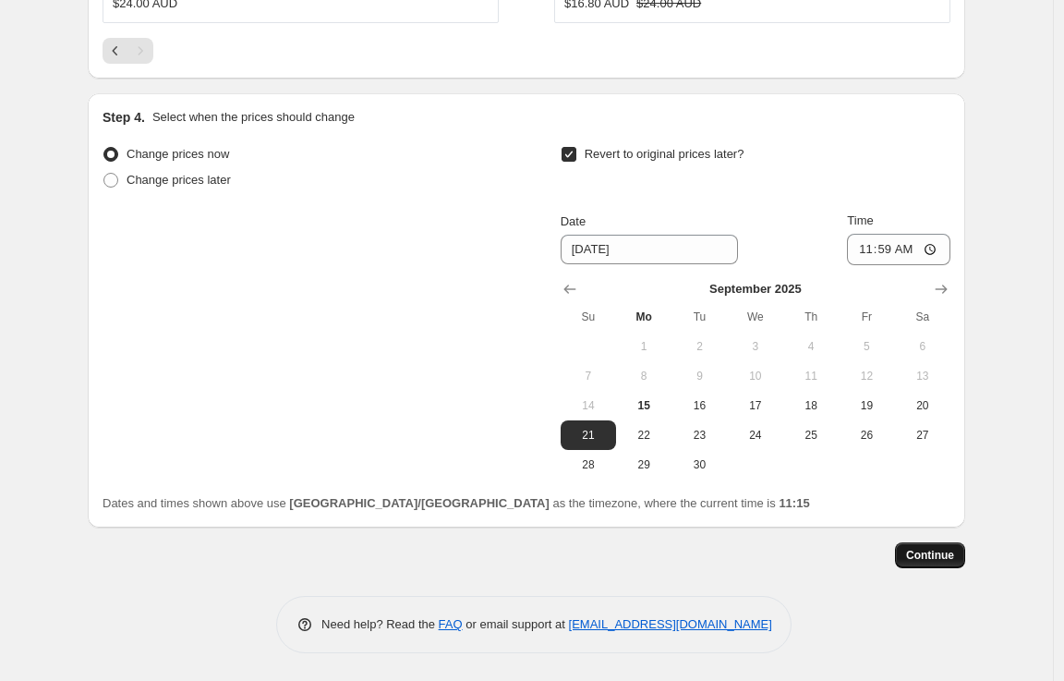
click at [943, 552] on span "Continue" at bounding box center [930, 555] width 48 height 15
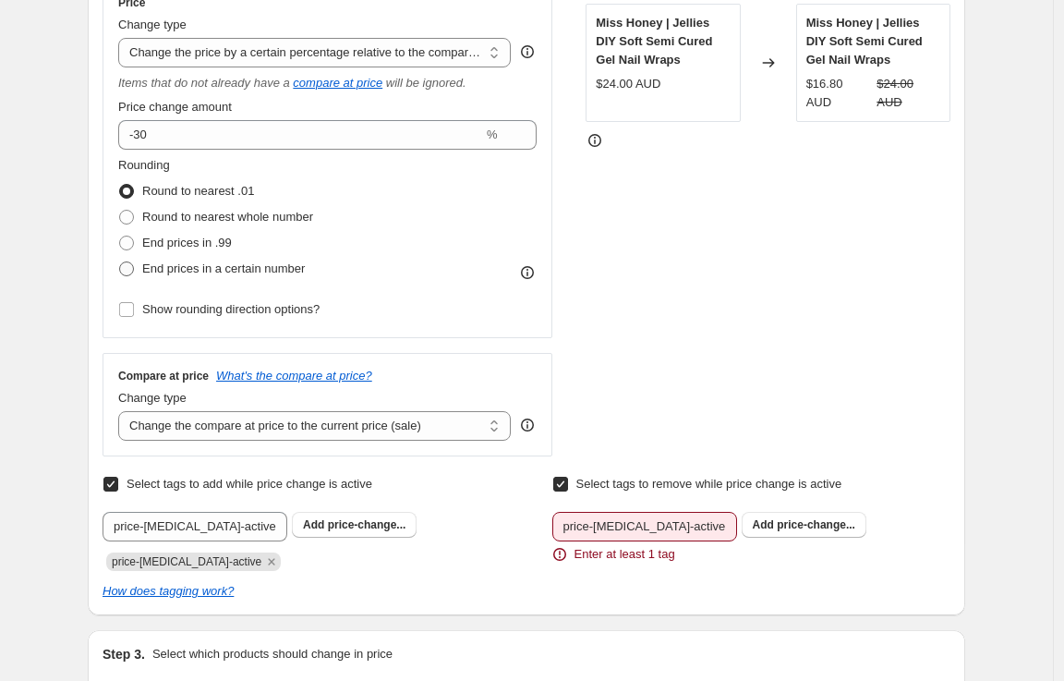
scroll to position [537, 0]
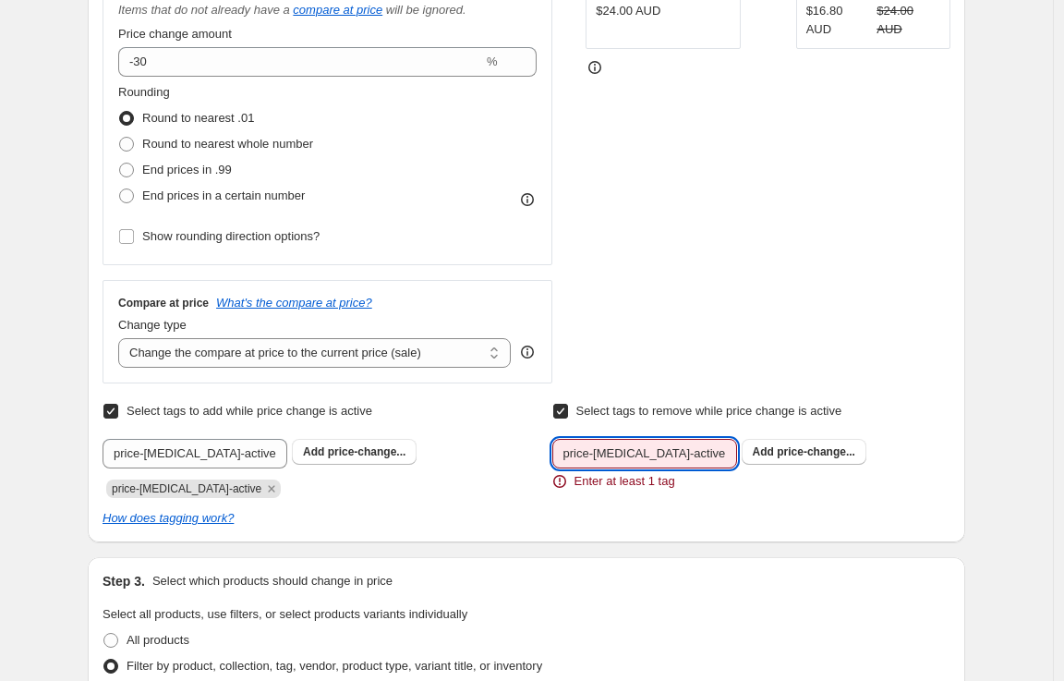
click at [636, 458] on input "price-change-job-active" at bounding box center [644, 454] width 185 height 30
click at [802, 455] on span "price-change..." at bounding box center [816, 451] width 79 height 13
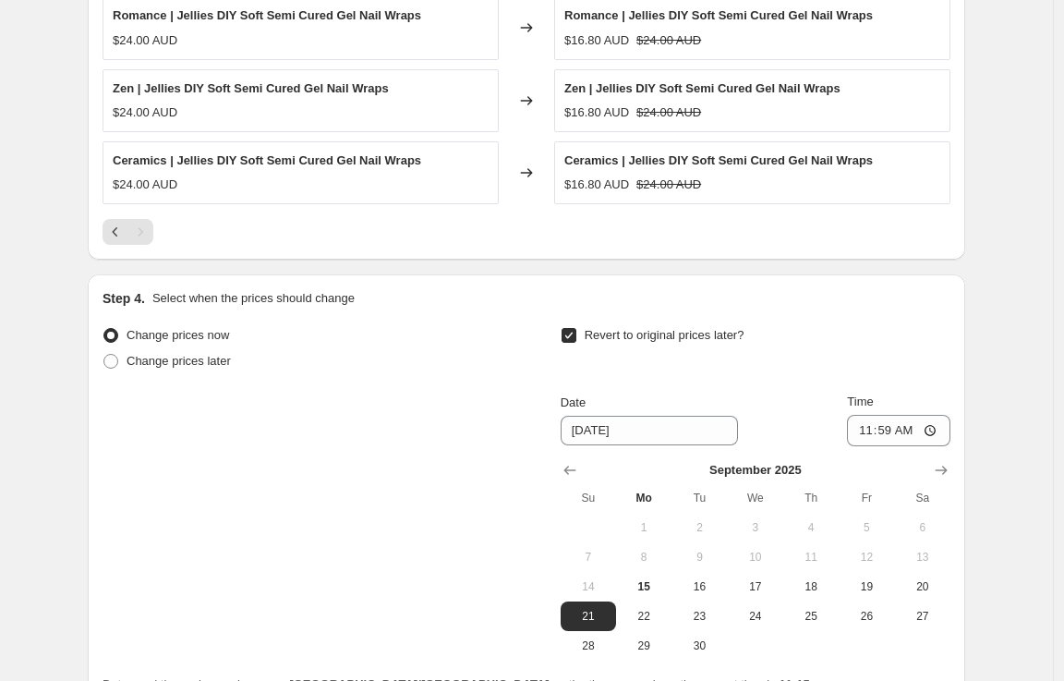
scroll to position [1754, 0]
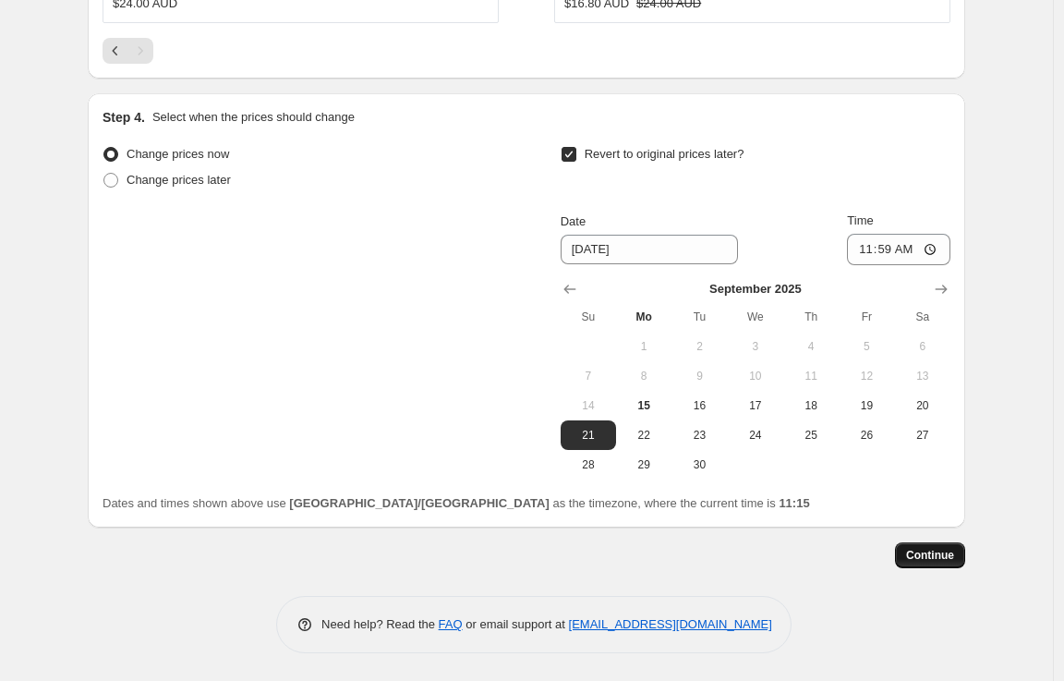
click at [954, 558] on span "Continue" at bounding box center [930, 555] width 48 height 15
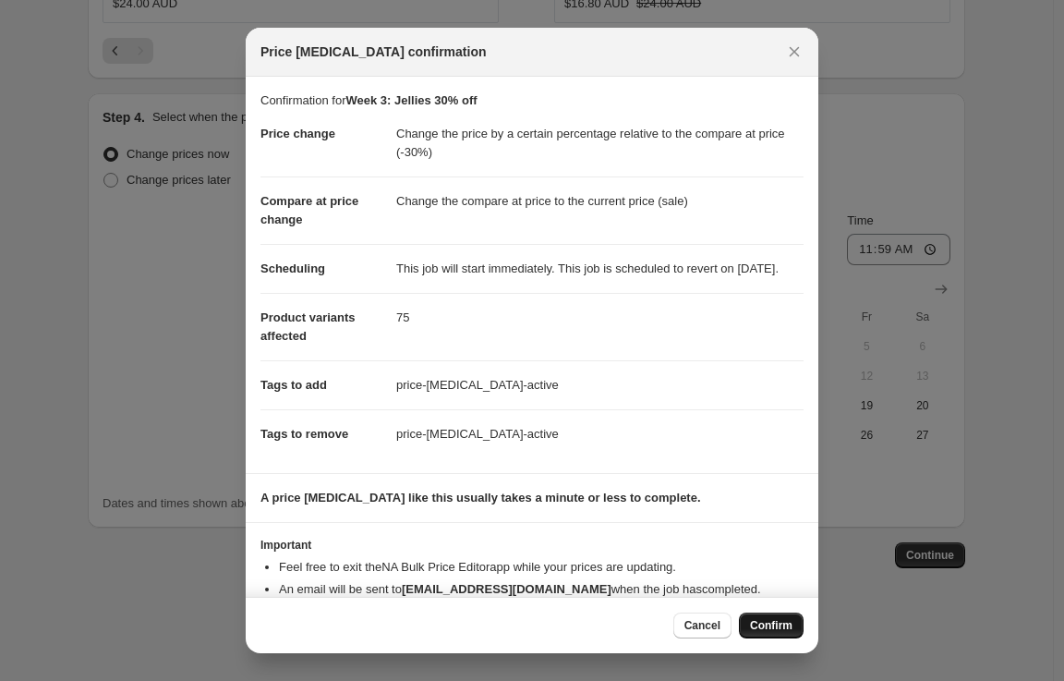
click at [763, 615] on button "Confirm" at bounding box center [771, 625] width 65 height 26
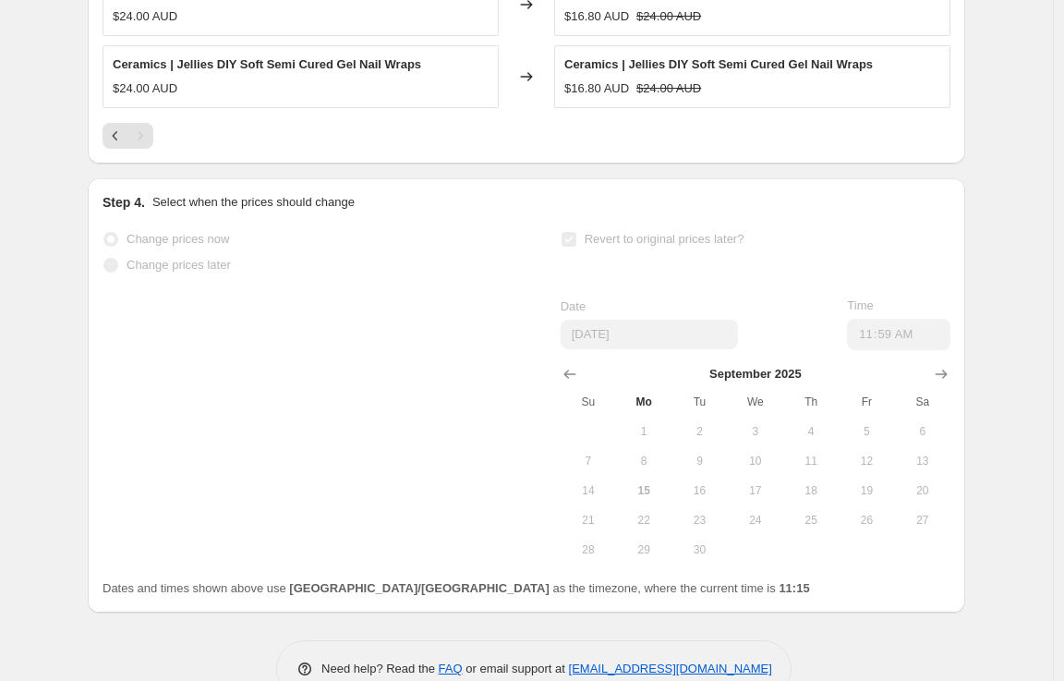
scroll to position [1802, 0]
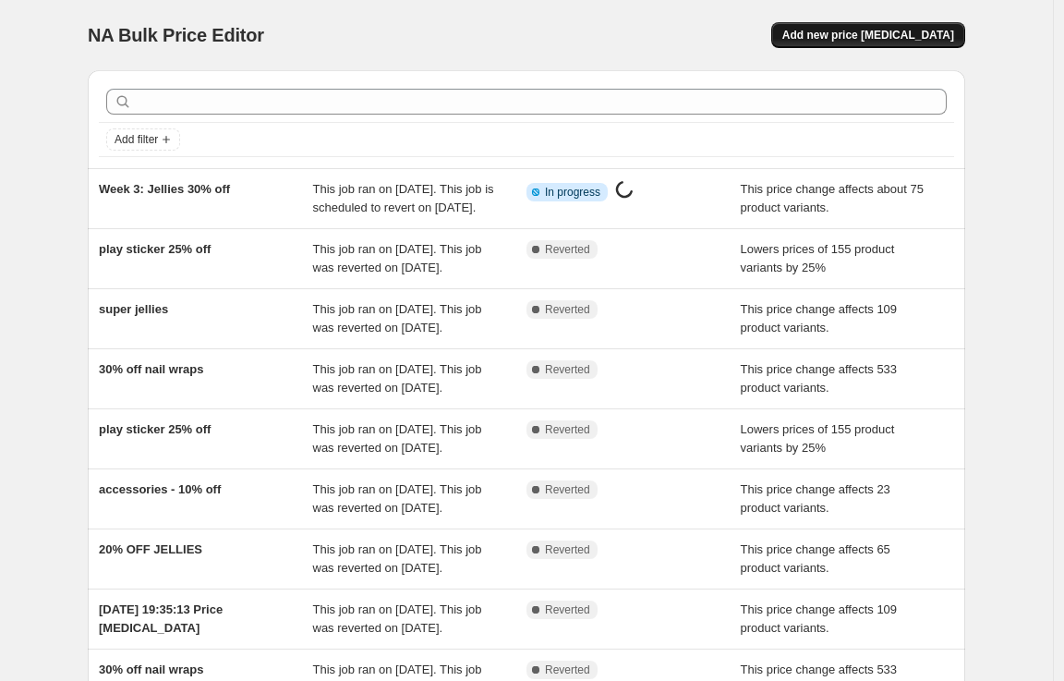
click at [860, 38] on span "Add new price change job" at bounding box center [868, 35] width 172 height 15
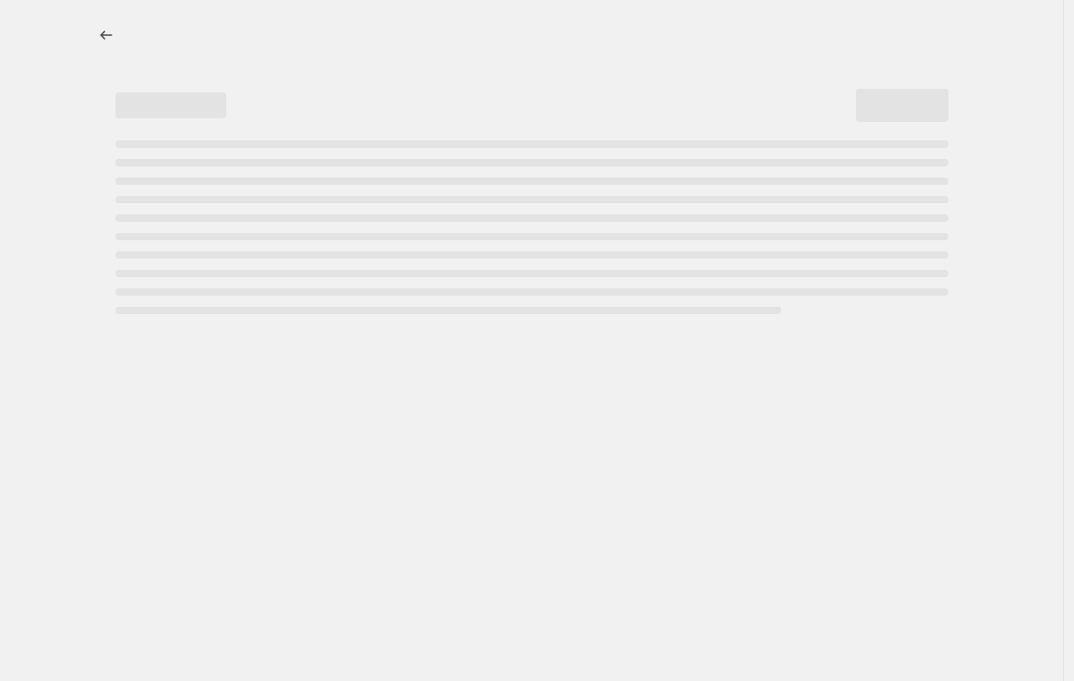
select select "percentage"
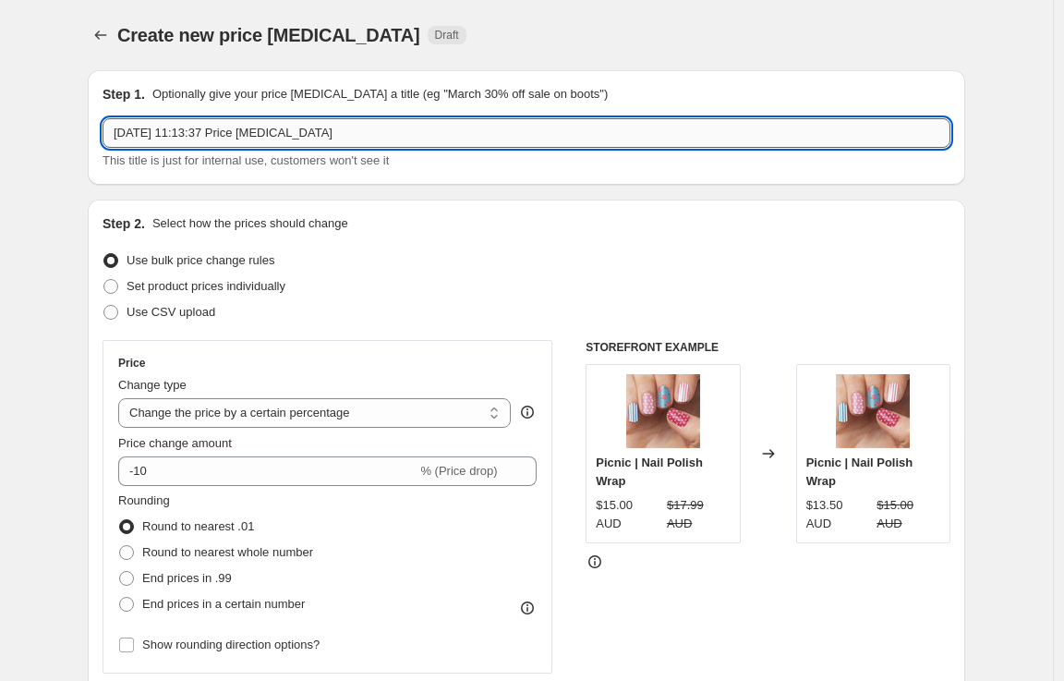
click at [326, 140] on input "15 Sept 2025, 11:13:37 Price change job" at bounding box center [527, 133] width 848 height 30
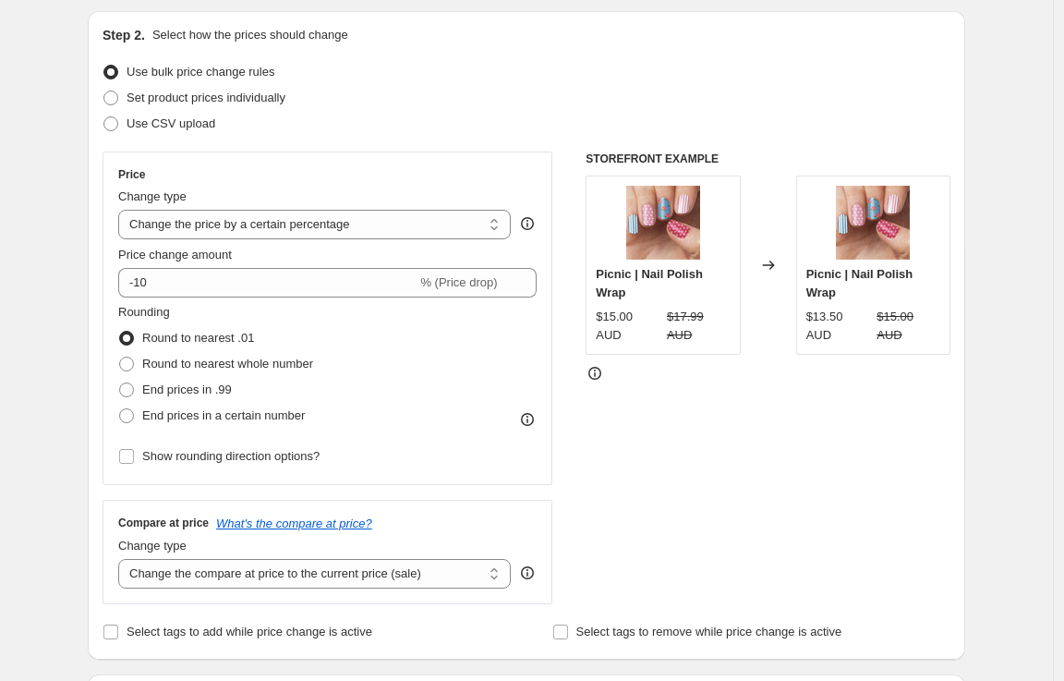
scroll to position [765, 0]
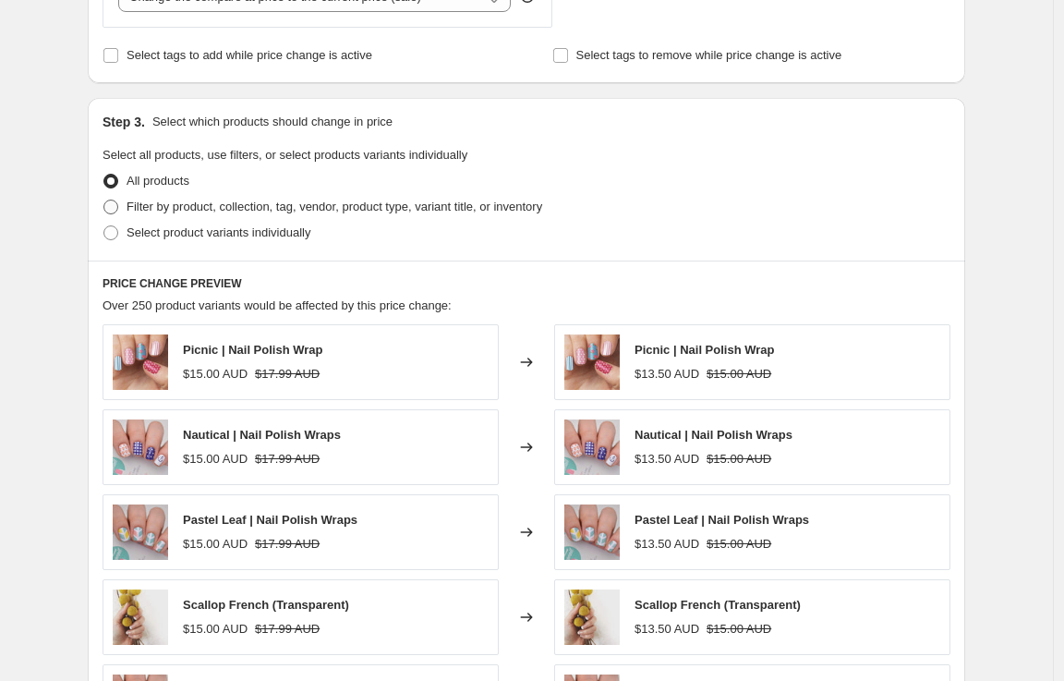
type input "week 3: accessories $10"
click at [257, 204] on span "Filter by product, collection, tag, vendor, product type, variant title, or inv…" at bounding box center [335, 207] width 416 height 14
click at [104, 200] on input "Filter by product, collection, tag, vendor, product type, variant title, or inv…" at bounding box center [103, 200] width 1 height 1
radio input "true"
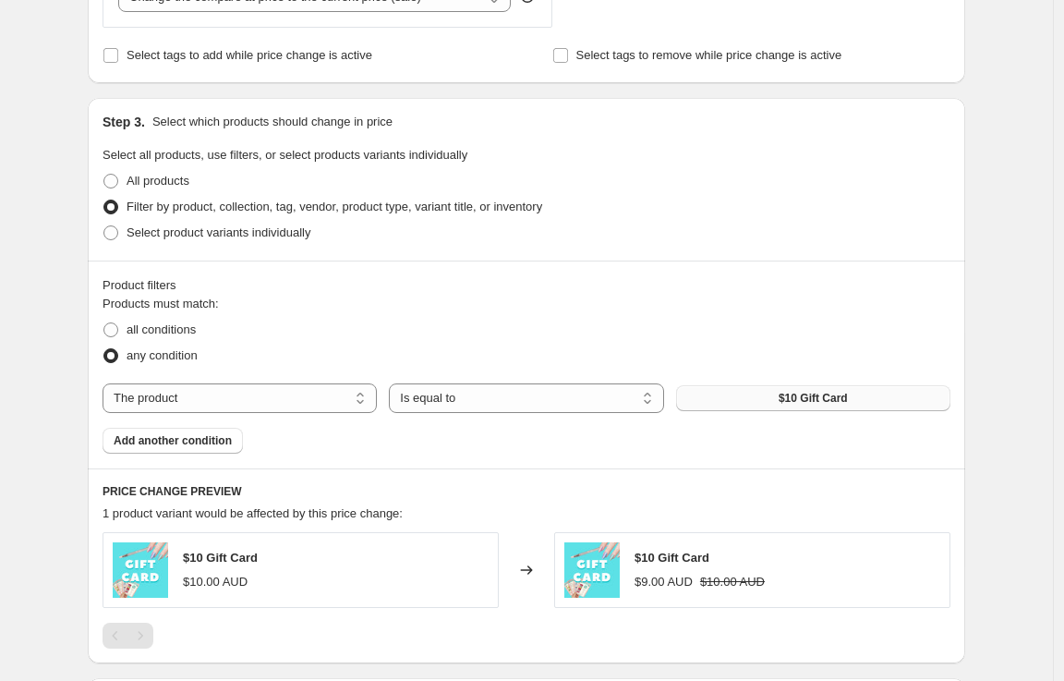
click at [790, 396] on span "$10 Gift Card" at bounding box center [813, 398] width 69 height 15
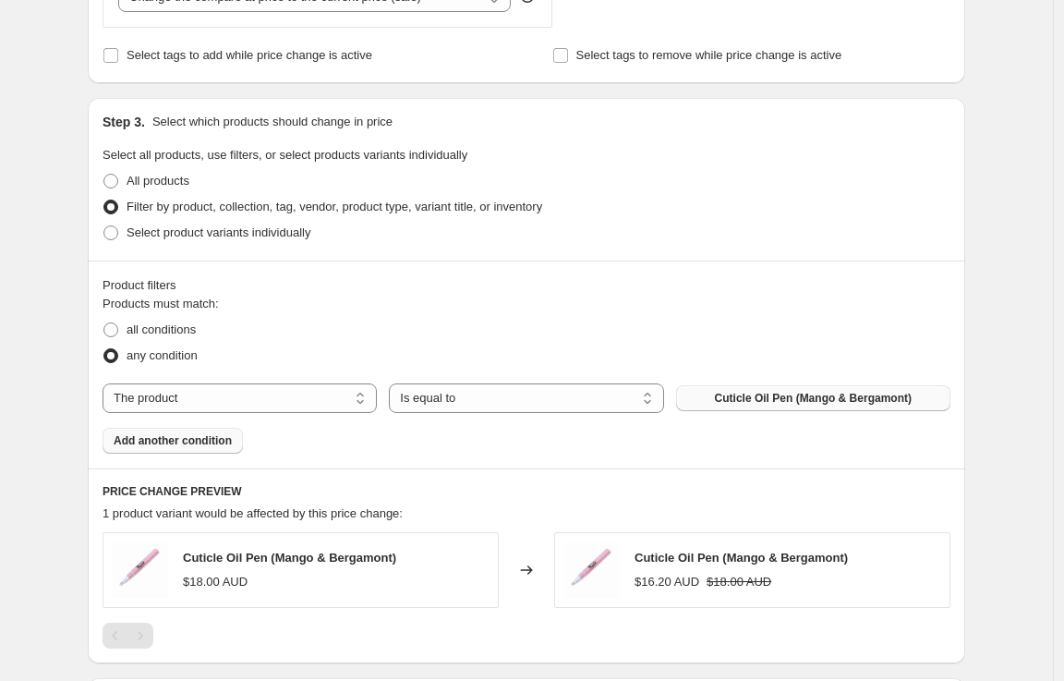
click at [169, 444] on span "Add another condition" at bounding box center [173, 440] width 118 height 15
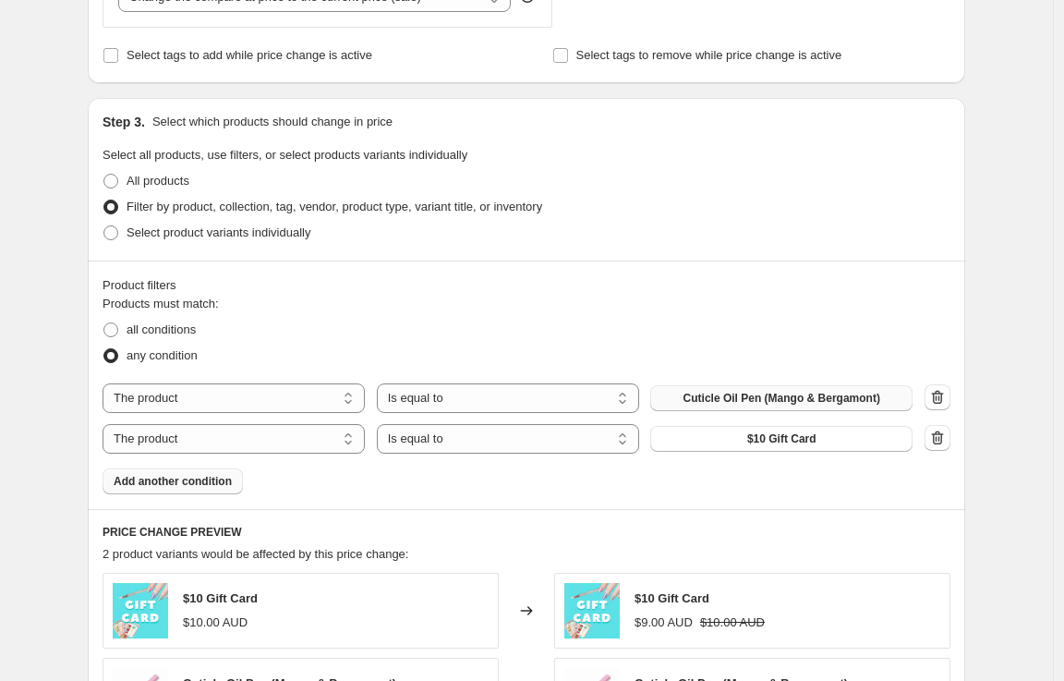
click at [188, 480] on span "Add another condition" at bounding box center [173, 481] width 118 height 15
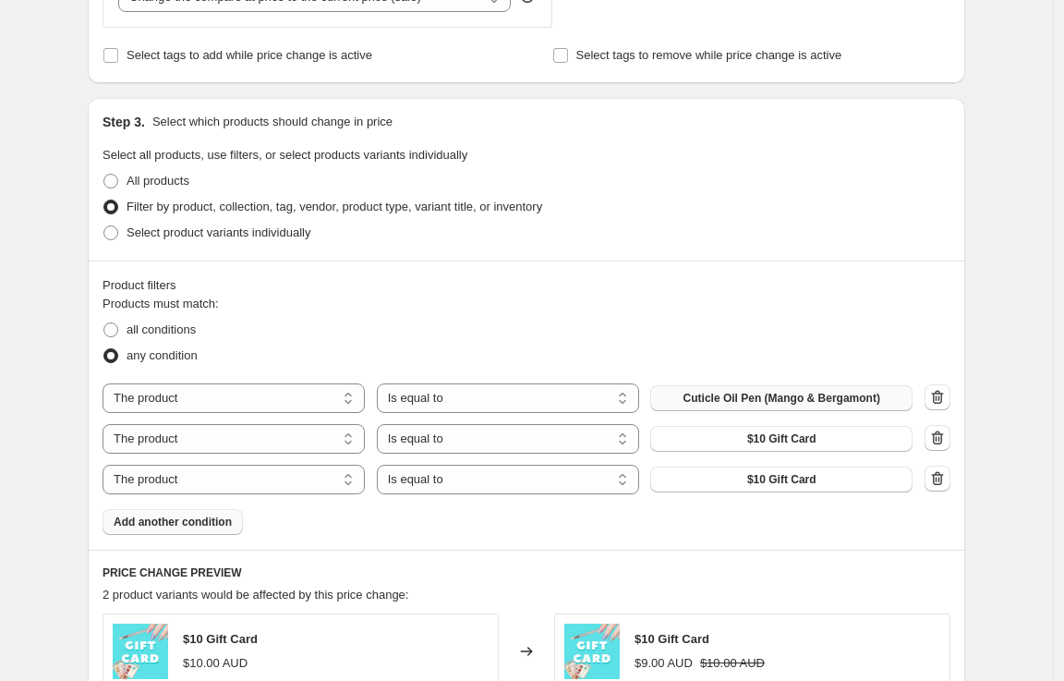
click at [210, 531] on button "Add another condition" at bounding box center [173, 522] width 140 height 26
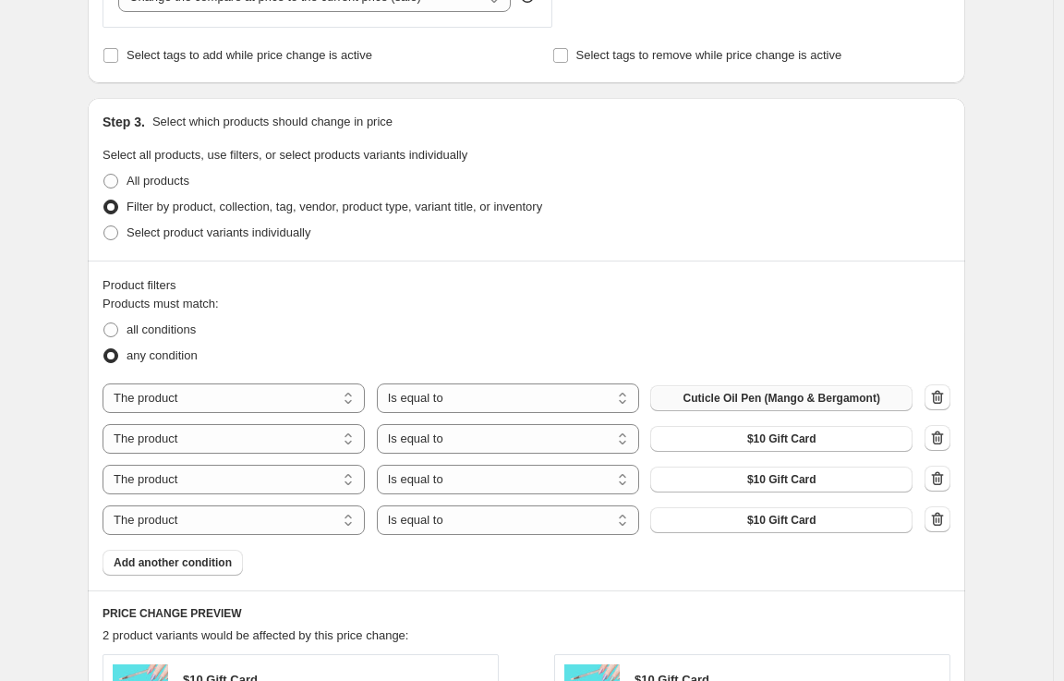
click at [211, 560] on span "Add another condition" at bounding box center [173, 562] width 118 height 15
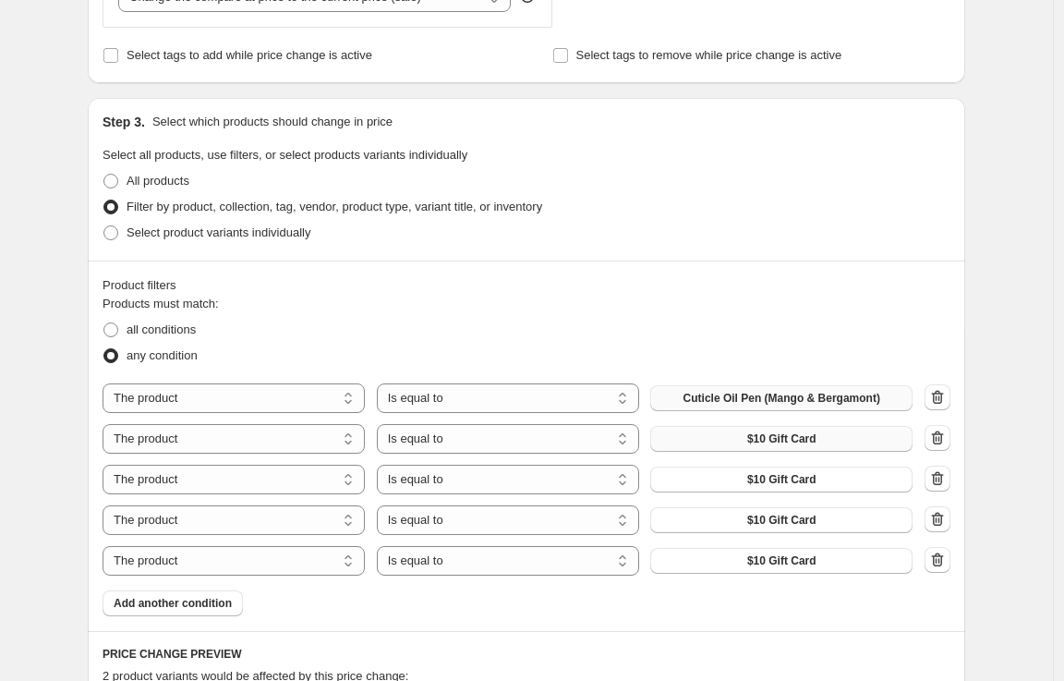
click at [790, 442] on span "$10 Gift Card" at bounding box center [781, 438] width 69 height 15
click at [786, 484] on span "$10 Gift Card" at bounding box center [781, 479] width 69 height 15
click at [745, 521] on button "$10 Gift Card" at bounding box center [781, 520] width 262 height 26
click at [790, 552] on button "$10 Gift Card" at bounding box center [781, 561] width 262 height 26
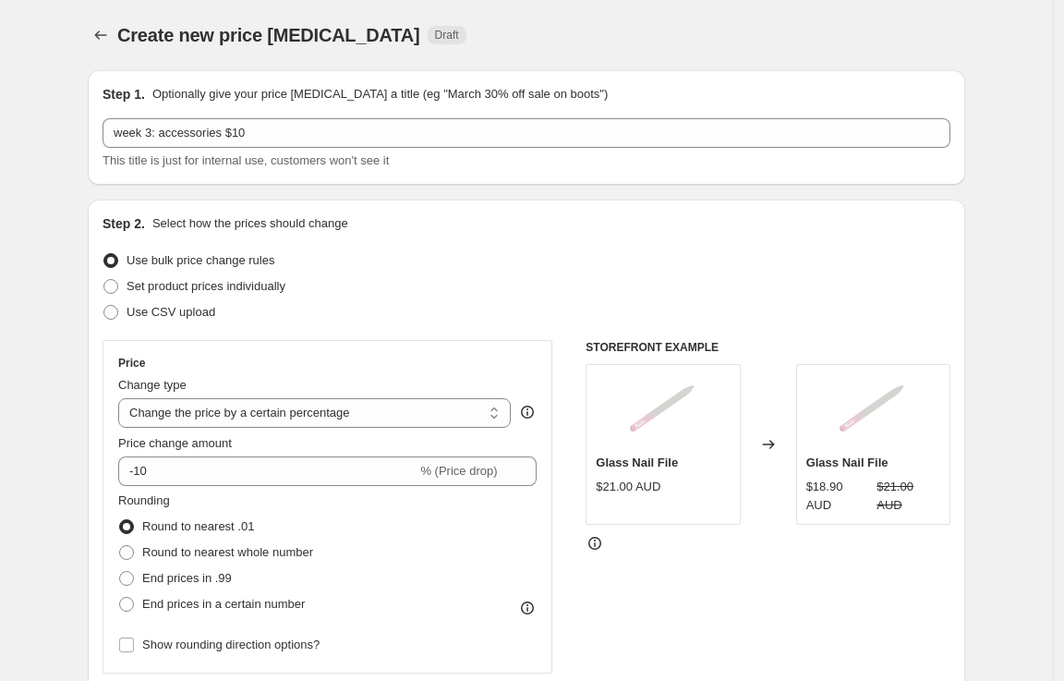
scroll to position [783, 0]
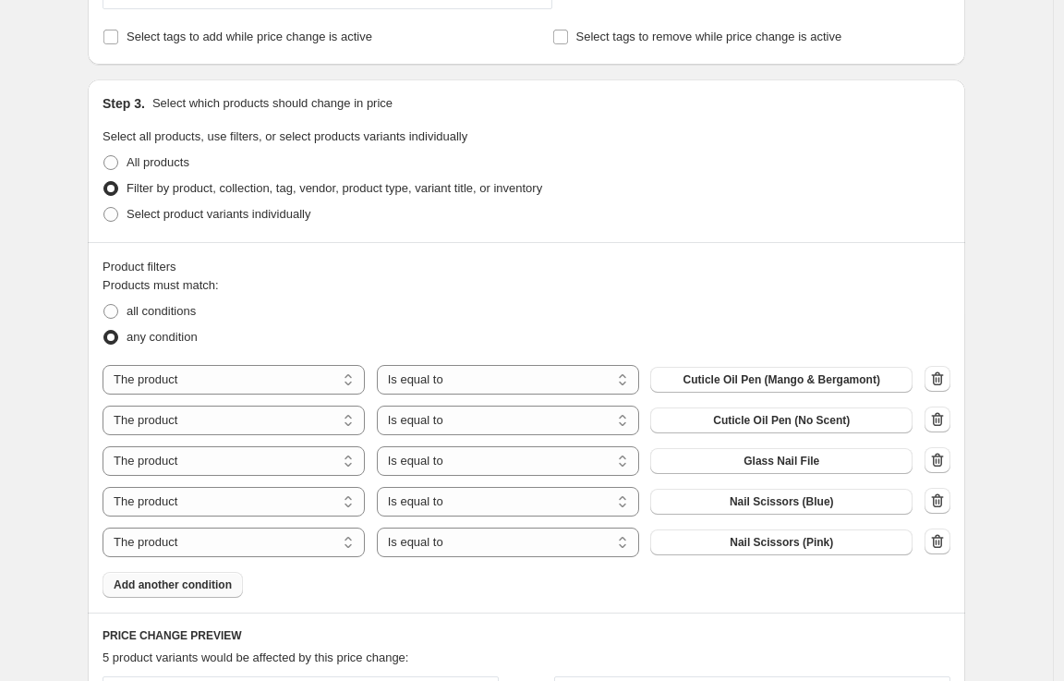
click at [191, 585] on span "Add another condition" at bounding box center [173, 584] width 118 height 15
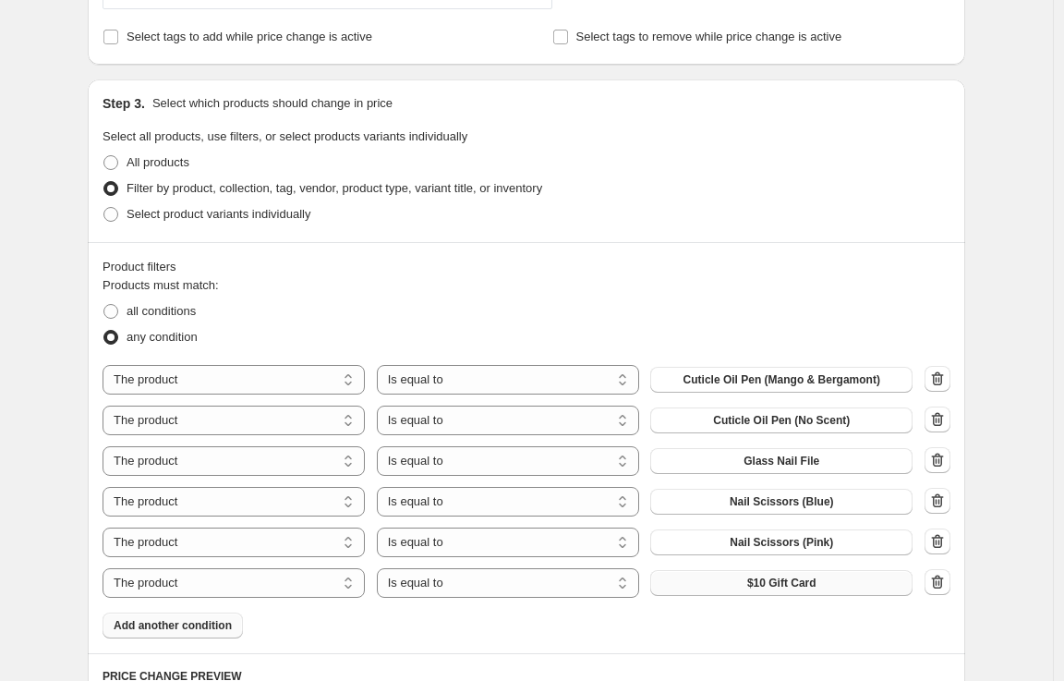
click at [757, 578] on span "$10 Gift Card" at bounding box center [781, 583] width 69 height 15
click at [211, 626] on span "Add another condition" at bounding box center [173, 625] width 118 height 15
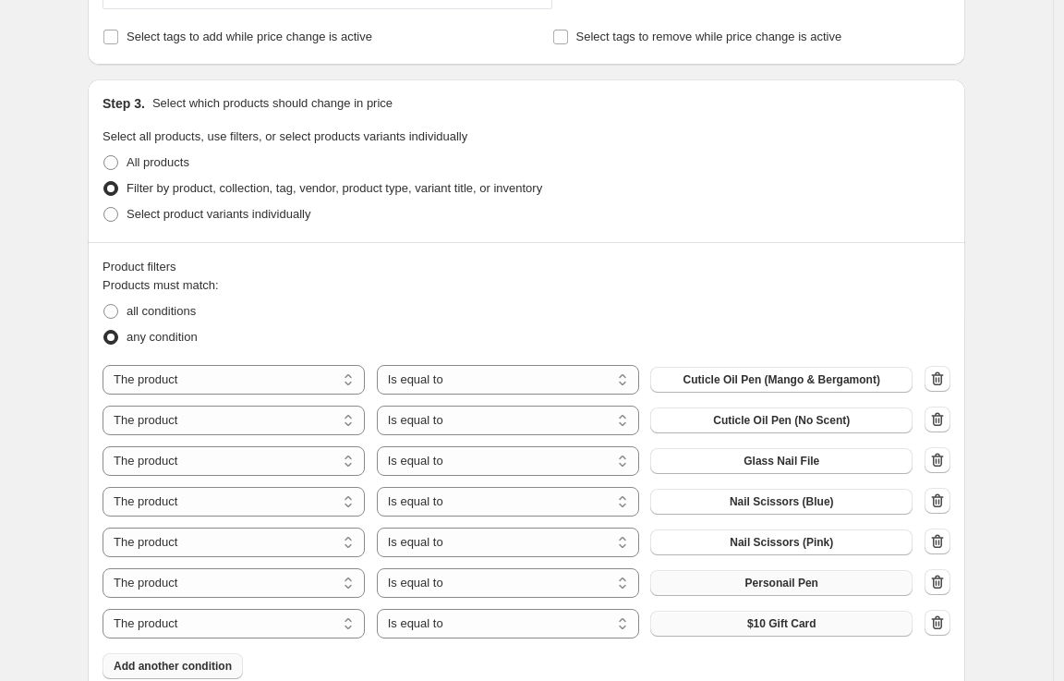
click at [730, 624] on button "$10 Gift Card" at bounding box center [781, 624] width 262 height 26
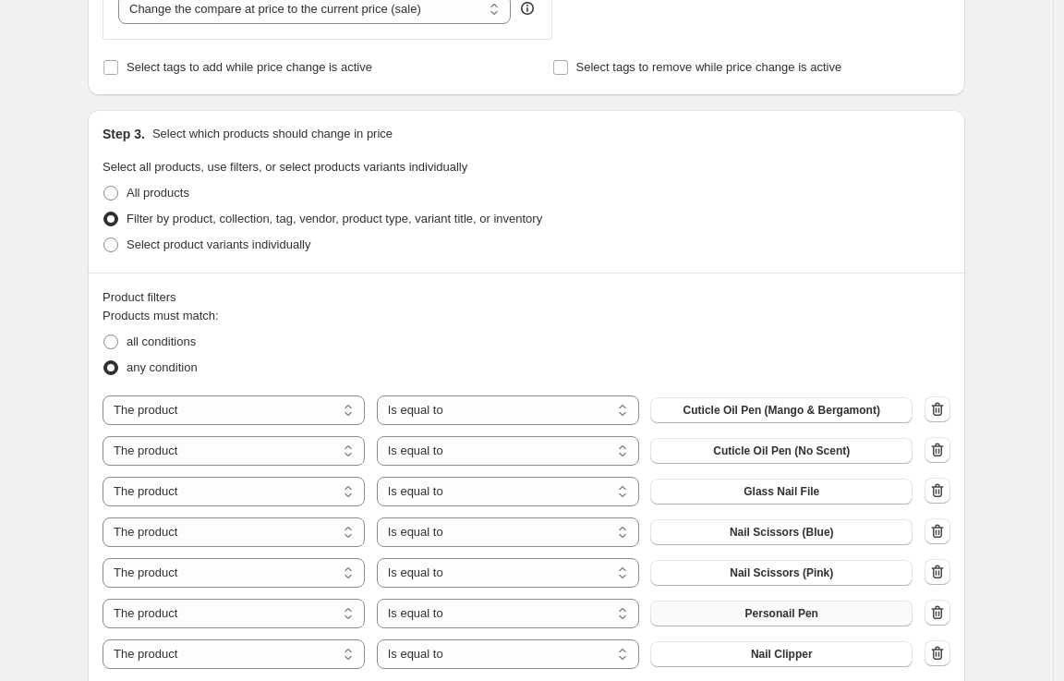
scroll to position [291, 0]
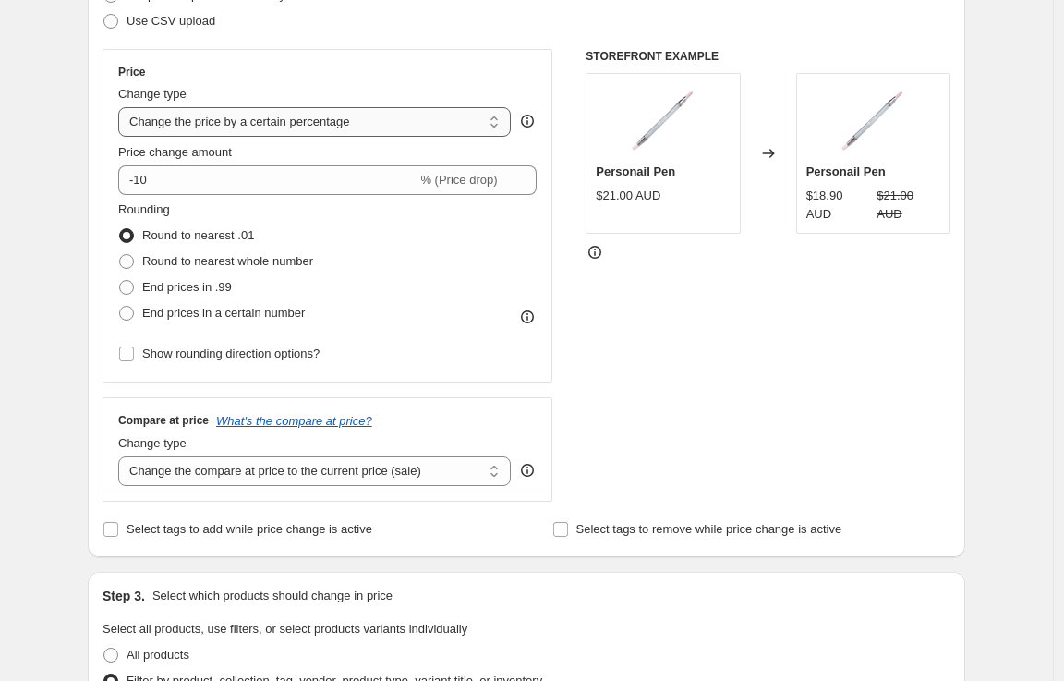
click at [285, 127] on select "Change the price to a certain amount Change the price by a certain amount Chang…" at bounding box center [314, 122] width 393 height 30
select select "by"
click at [123, 107] on select "Change the price to a certain amount Change the price by a certain amount Chang…" at bounding box center [314, 122] width 393 height 30
type input "-10.00"
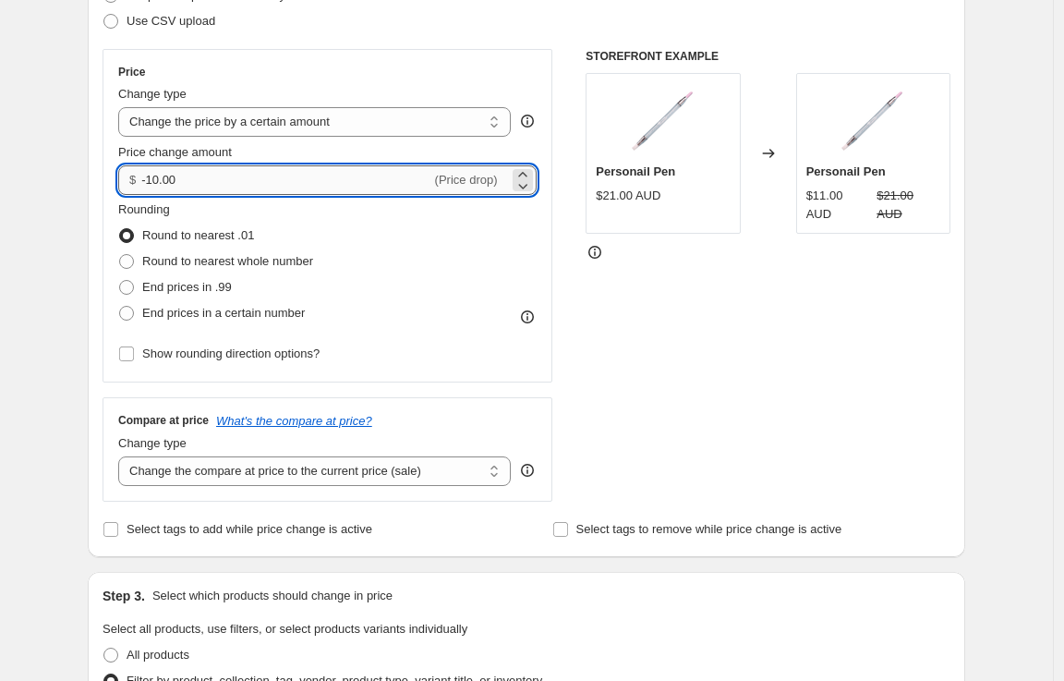
click at [266, 178] on input "-10.00" at bounding box center [285, 180] width 289 height 30
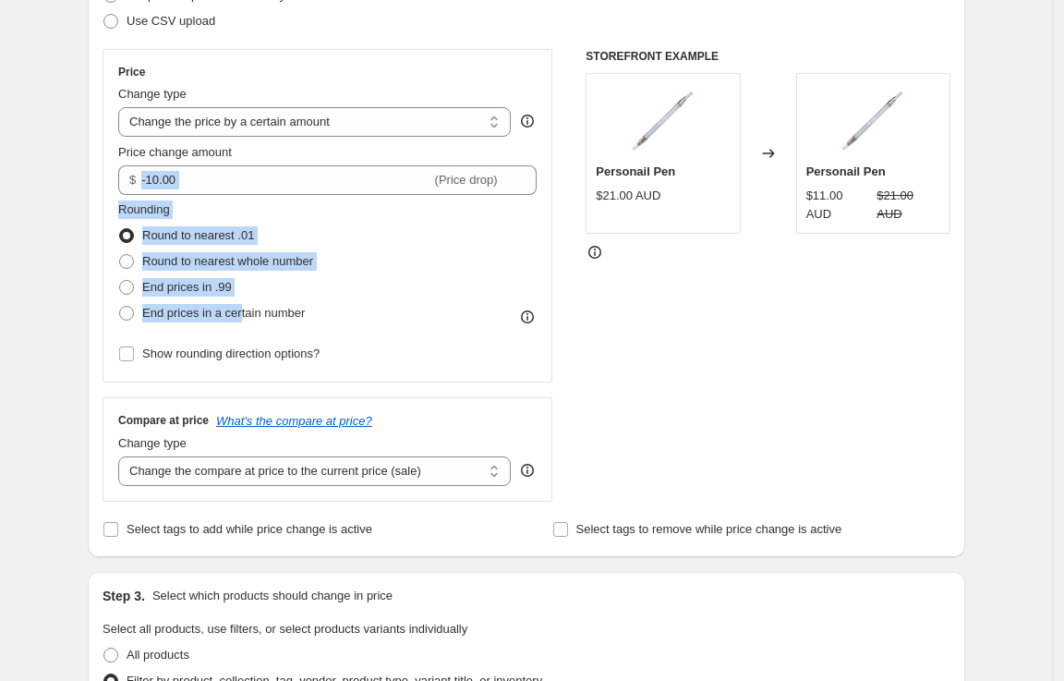
drag, startPoint x: 250, startPoint y: 309, endPoint x: 285, endPoint y: 138, distance: 174.5
click at [285, 151] on div "Price Change type Change the price to a certain amount Change the price by a ce…" at bounding box center [327, 216] width 418 height 302
click at [285, 132] on select "Change the price to a certain amount Change the price by a certain amount Chang…" at bounding box center [314, 122] width 393 height 30
select select "to"
click at [123, 107] on select "Change the price to a certain amount Change the price by a certain amount Chang…" at bounding box center [314, 122] width 393 height 30
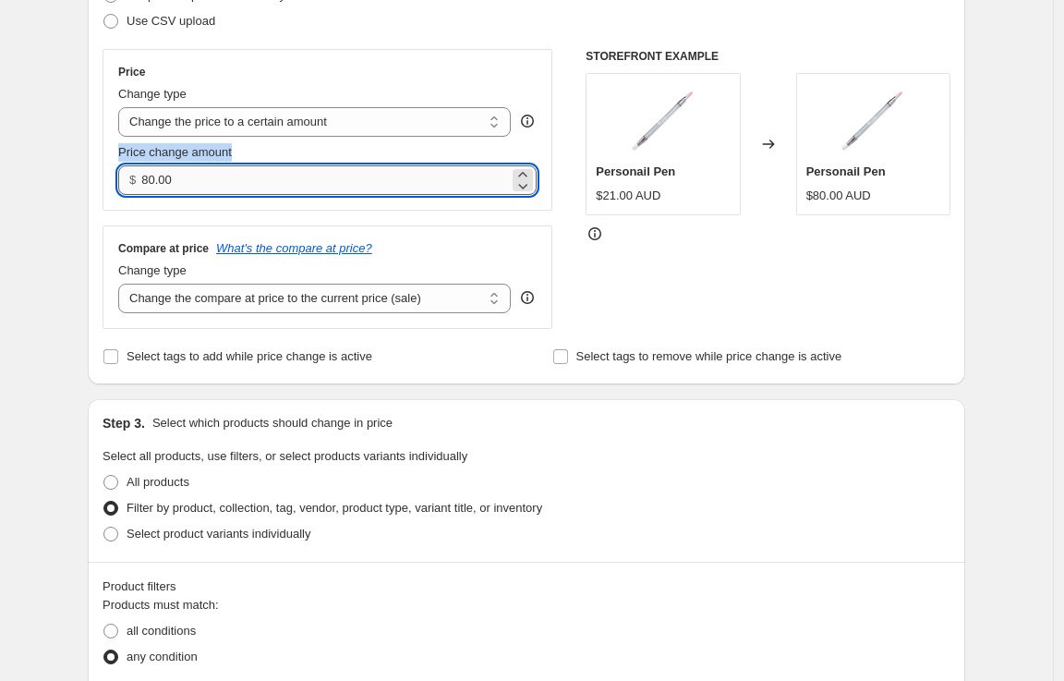
click at [257, 176] on input "80.00" at bounding box center [324, 180] width 367 height 30
type input "10.00"
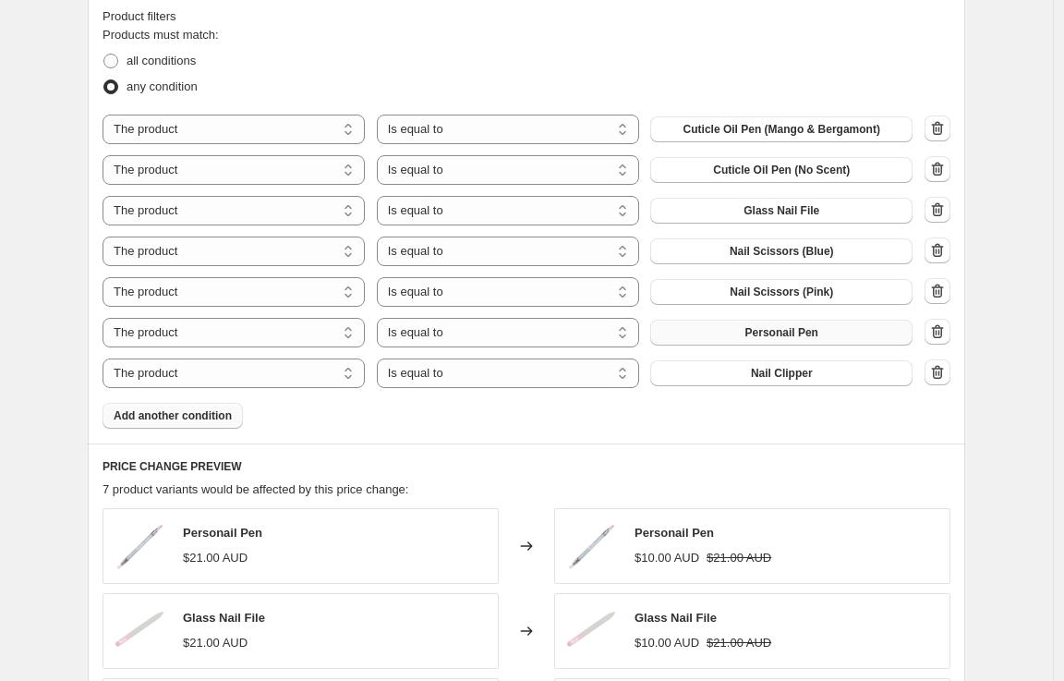
scroll to position [1339, 0]
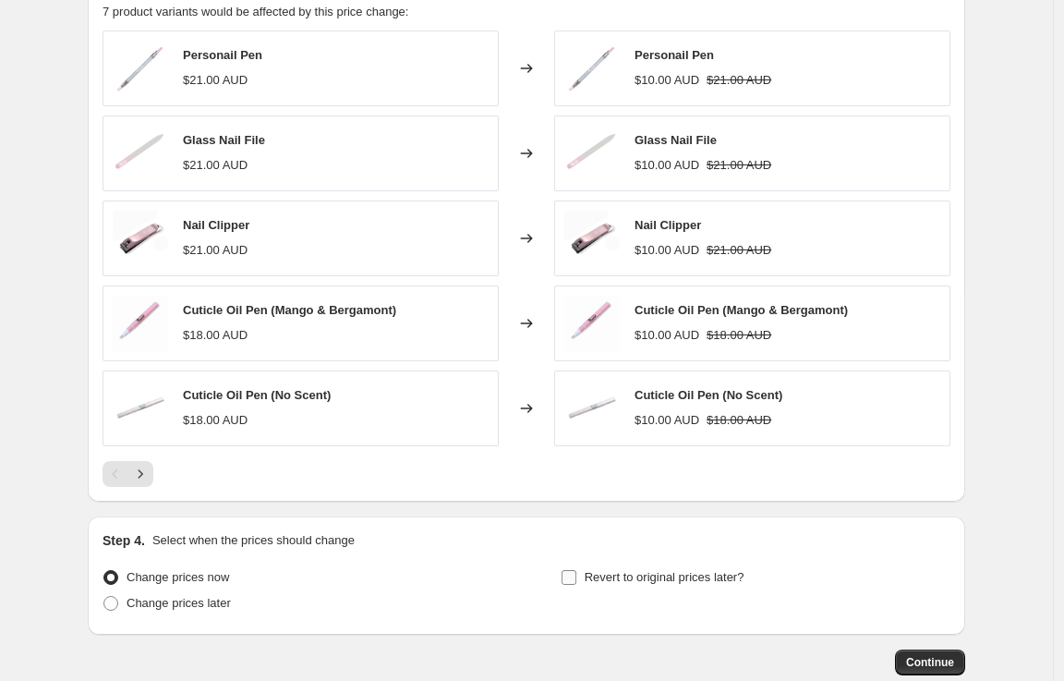
click at [592, 574] on span "Revert to original prices later?" at bounding box center [665, 577] width 160 height 14
click at [576, 574] on input "Revert to original prices later?" at bounding box center [569, 577] width 15 height 15
checkbox input "true"
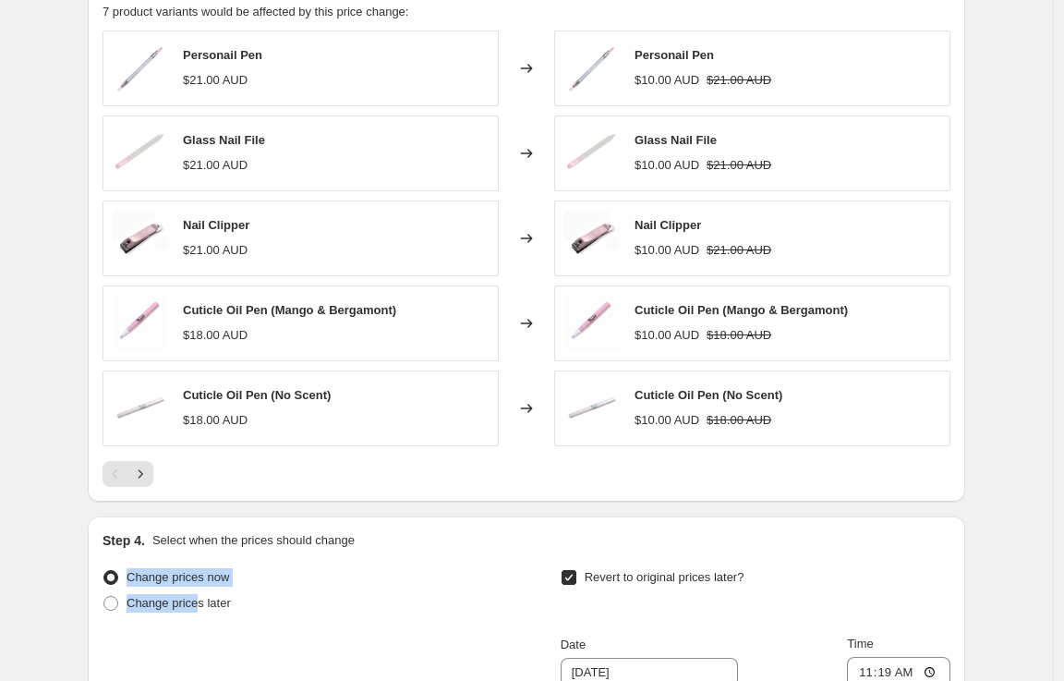
drag, startPoint x: 206, startPoint y: 605, endPoint x: 452, endPoint y: 545, distance: 253.0
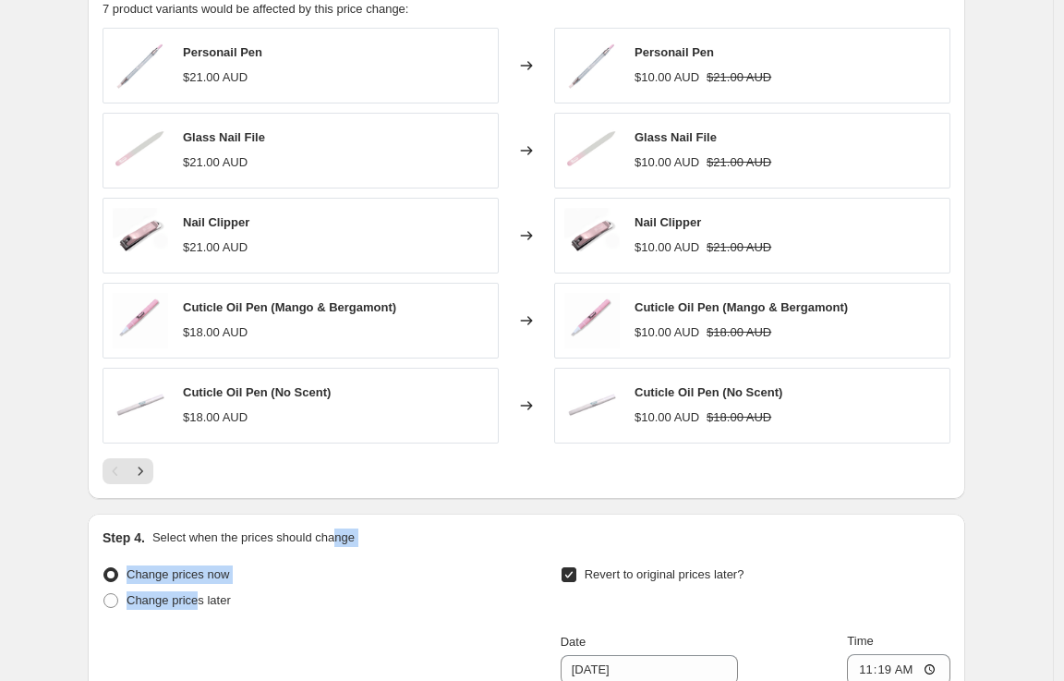
scroll to position [1515, 0]
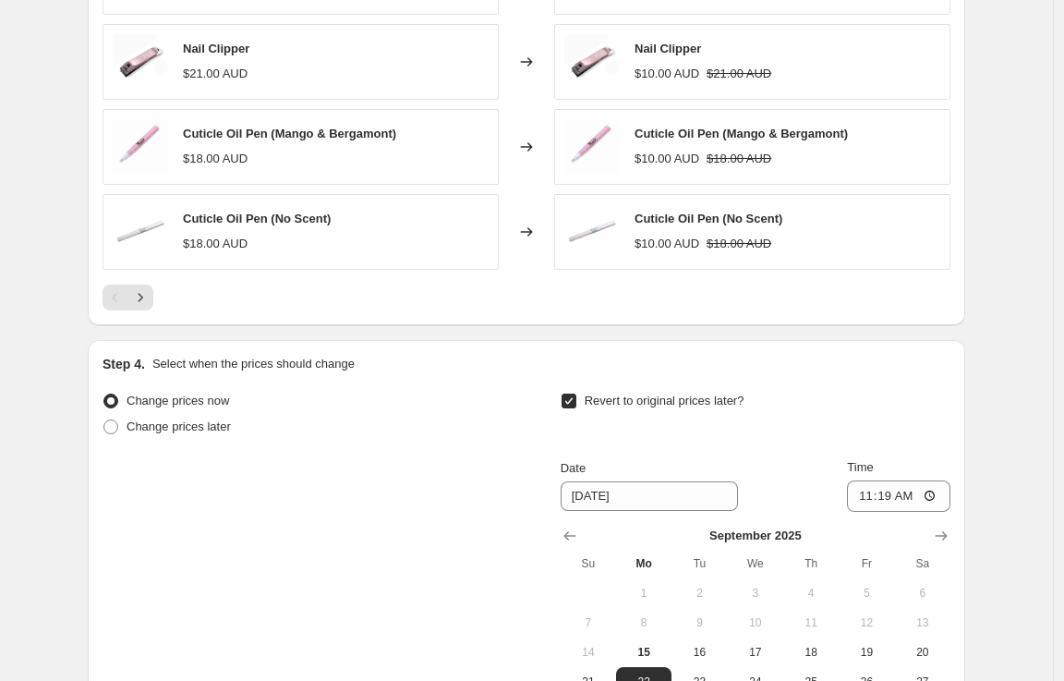
click at [671, 479] on div "Date 9/22/2025" at bounding box center [649, 485] width 177 height 52
click at [673, 494] on input "9/22/2025" at bounding box center [649, 496] width 177 height 30
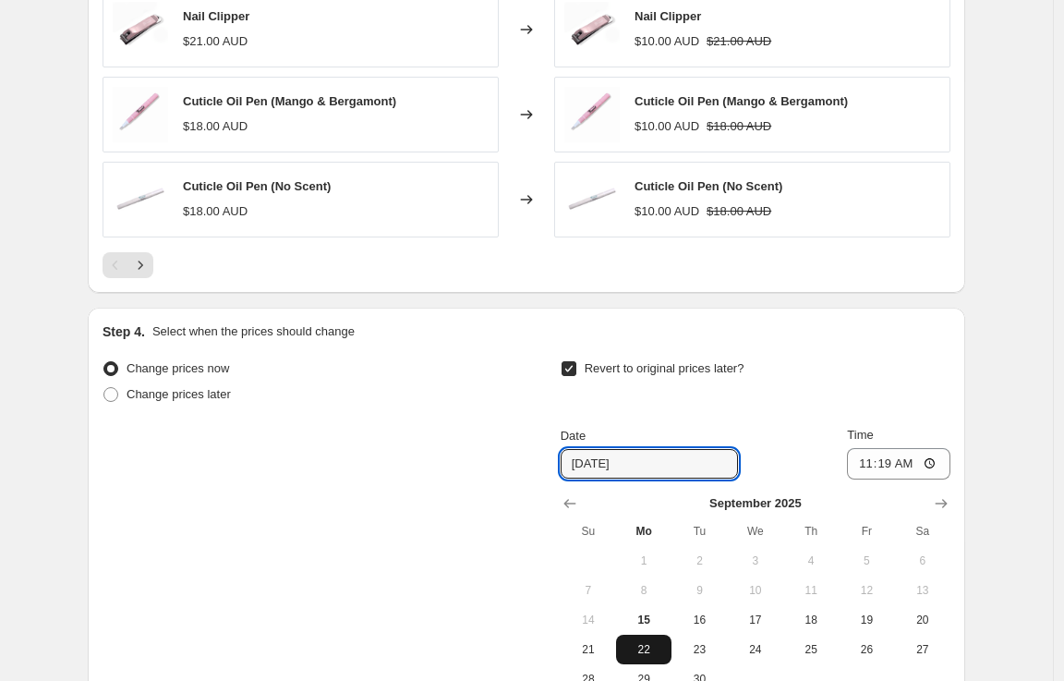
scroll to position [1562, 0]
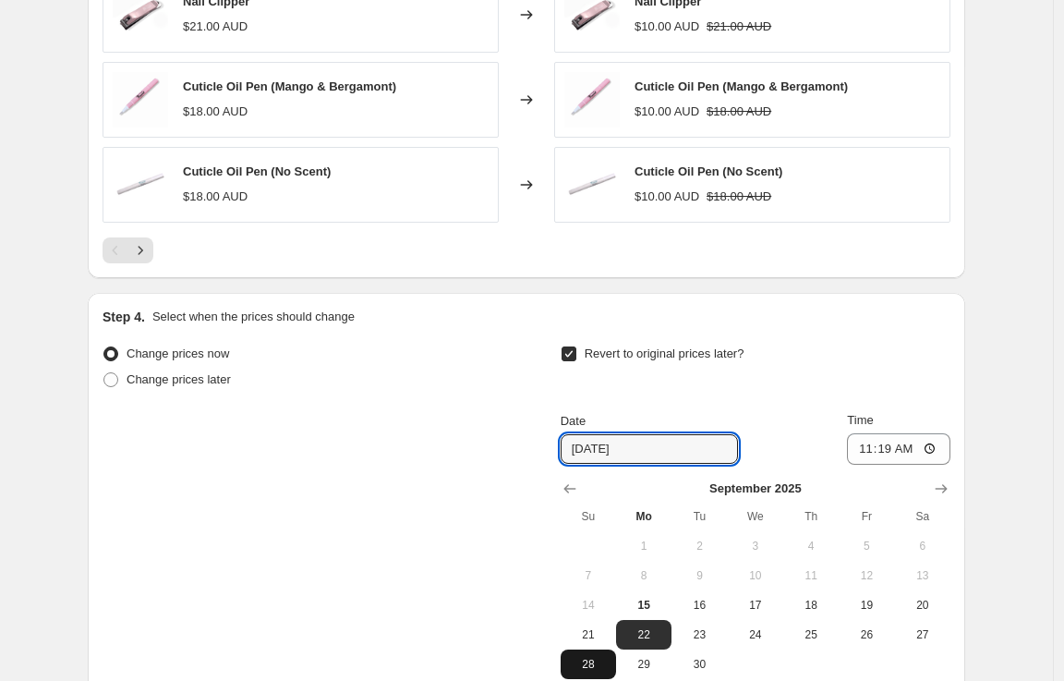
click at [596, 662] on span "28" at bounding box center [588, 664] width 41 height 15
type input "9/28/2025"
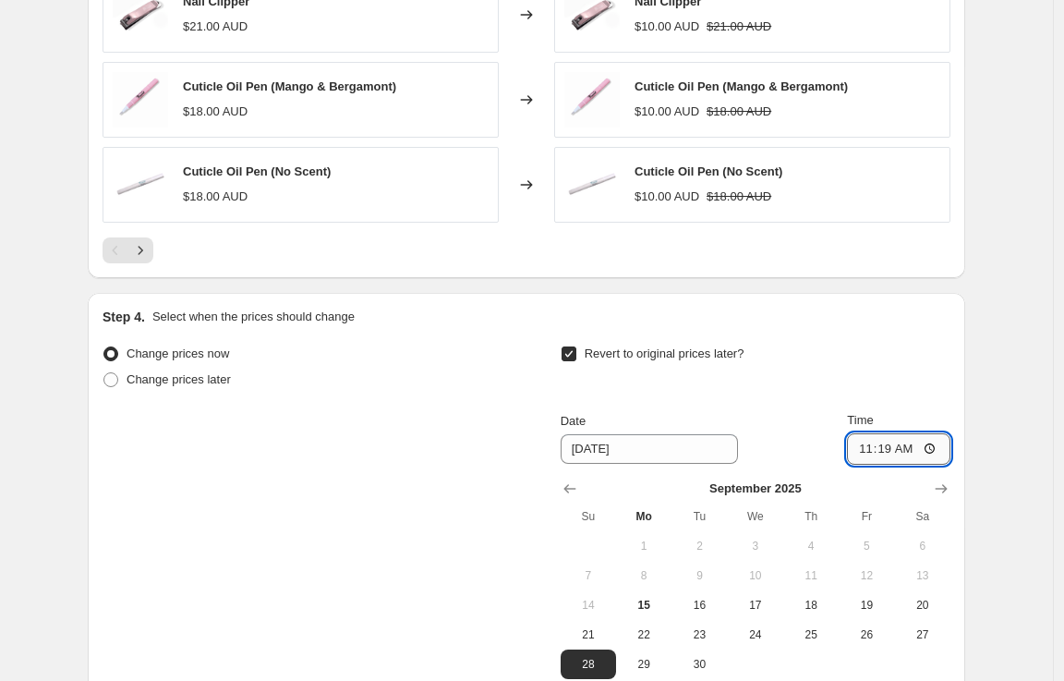
click at [885, 447] on input "11:19" at bounding box center [898, 448] width 103 height 31
click at [899, 447] on input "11:19" at bounding box center [898, 448] width 103 height 31
click at [887, 450] on input "11:19" at bounding box center [898, 448] width 103 height 31
type input "23:59"
click at [597, 642] on button "21" at bounding box center [588, 635] width 55 height 30
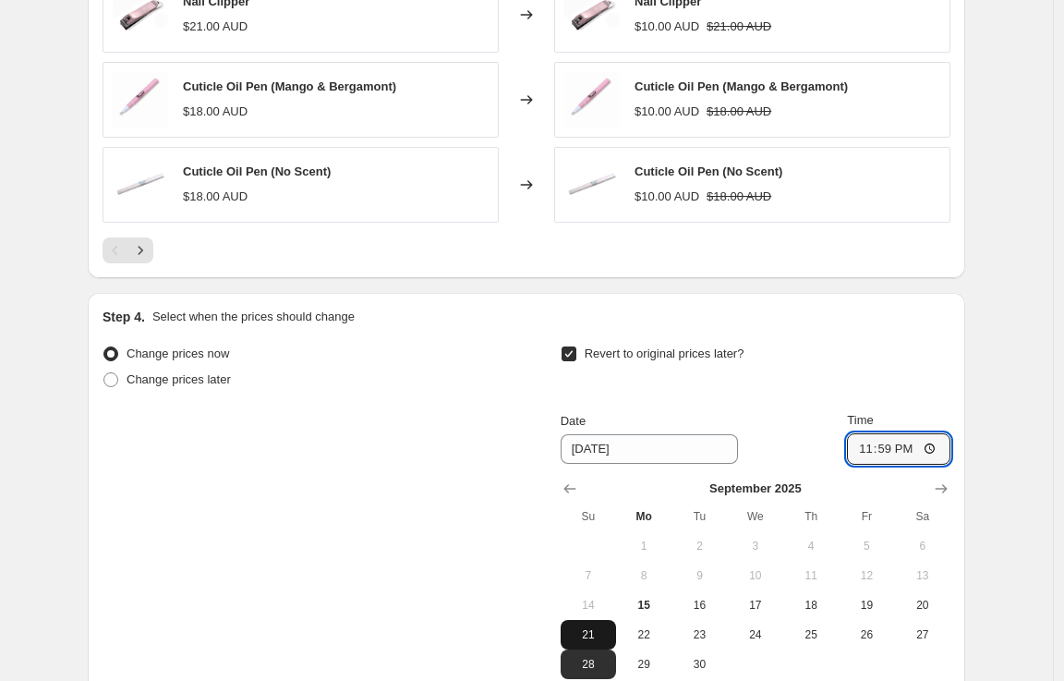
type input "9/21/2025"
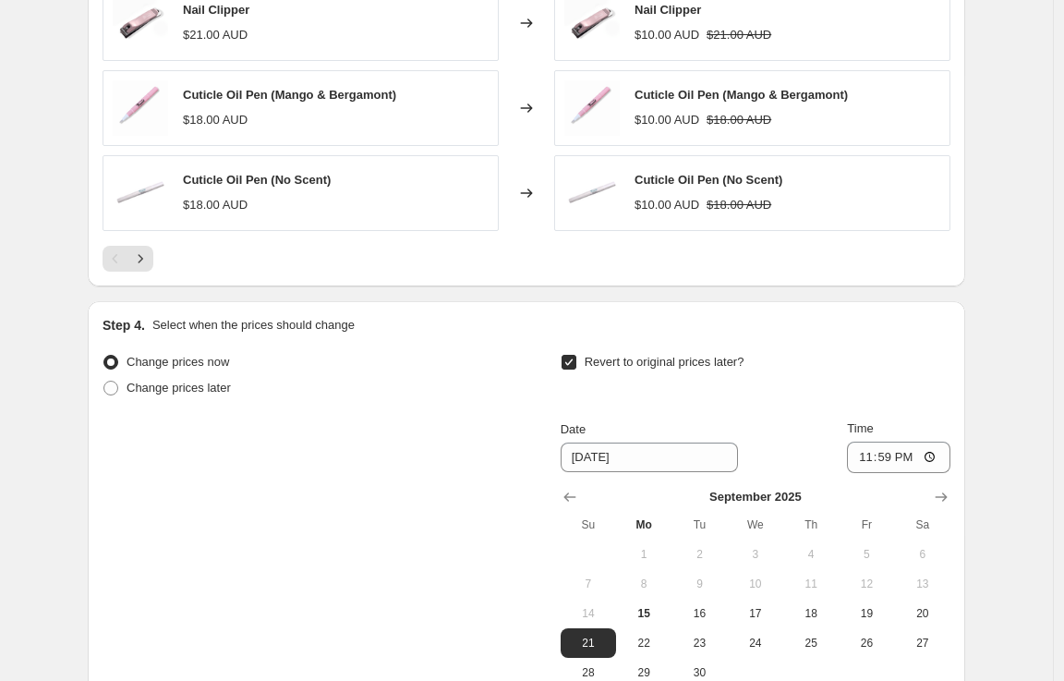
scroll to position [1695, 0]
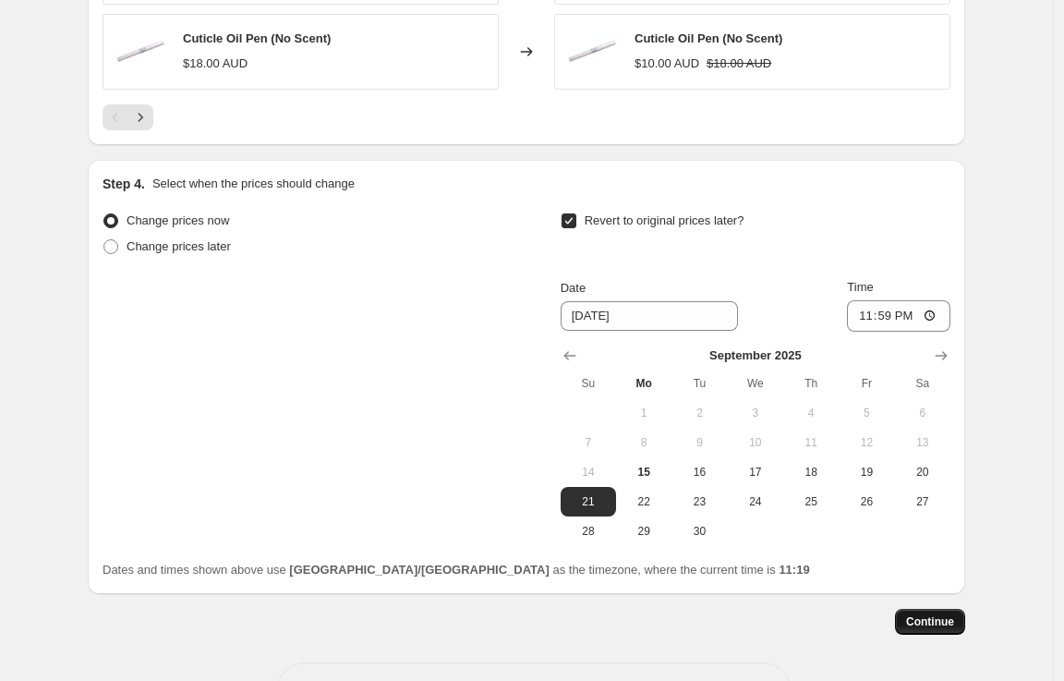
click at [917, 612] on button "Continue" at bounding box center [930, 622] width 70 height 26
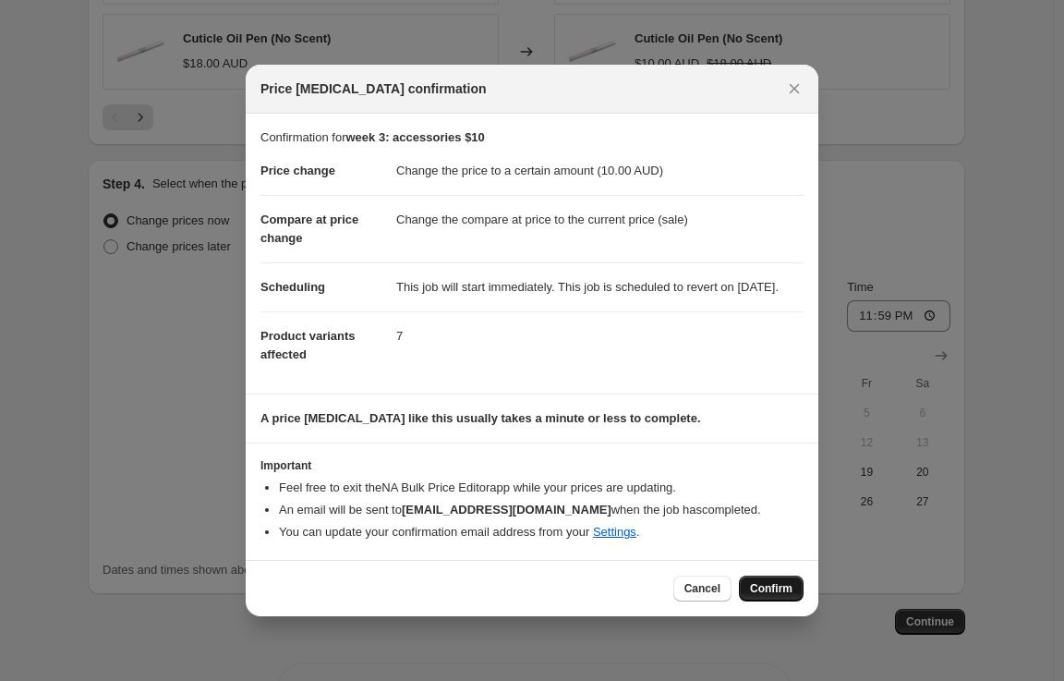
click at [786, 592] on span "Confirm" at bounding box center [771, 588] width 42 height 15
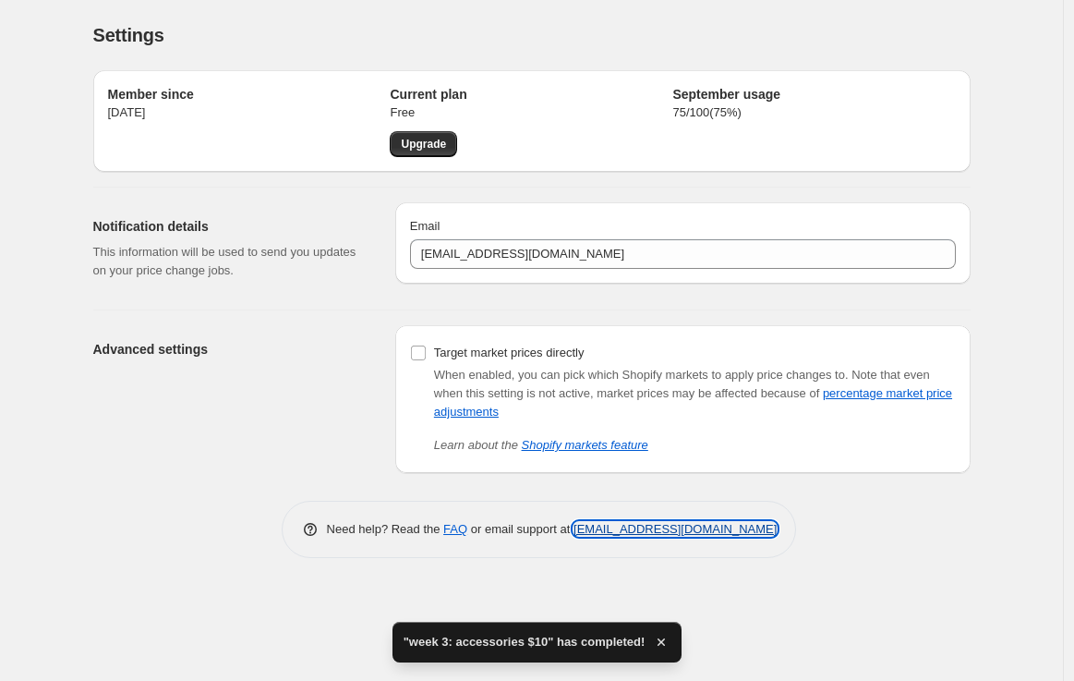
copy link "support+a42062@northern-apps.com"
